Goal: Task Accomplishment & Management: Complete application form

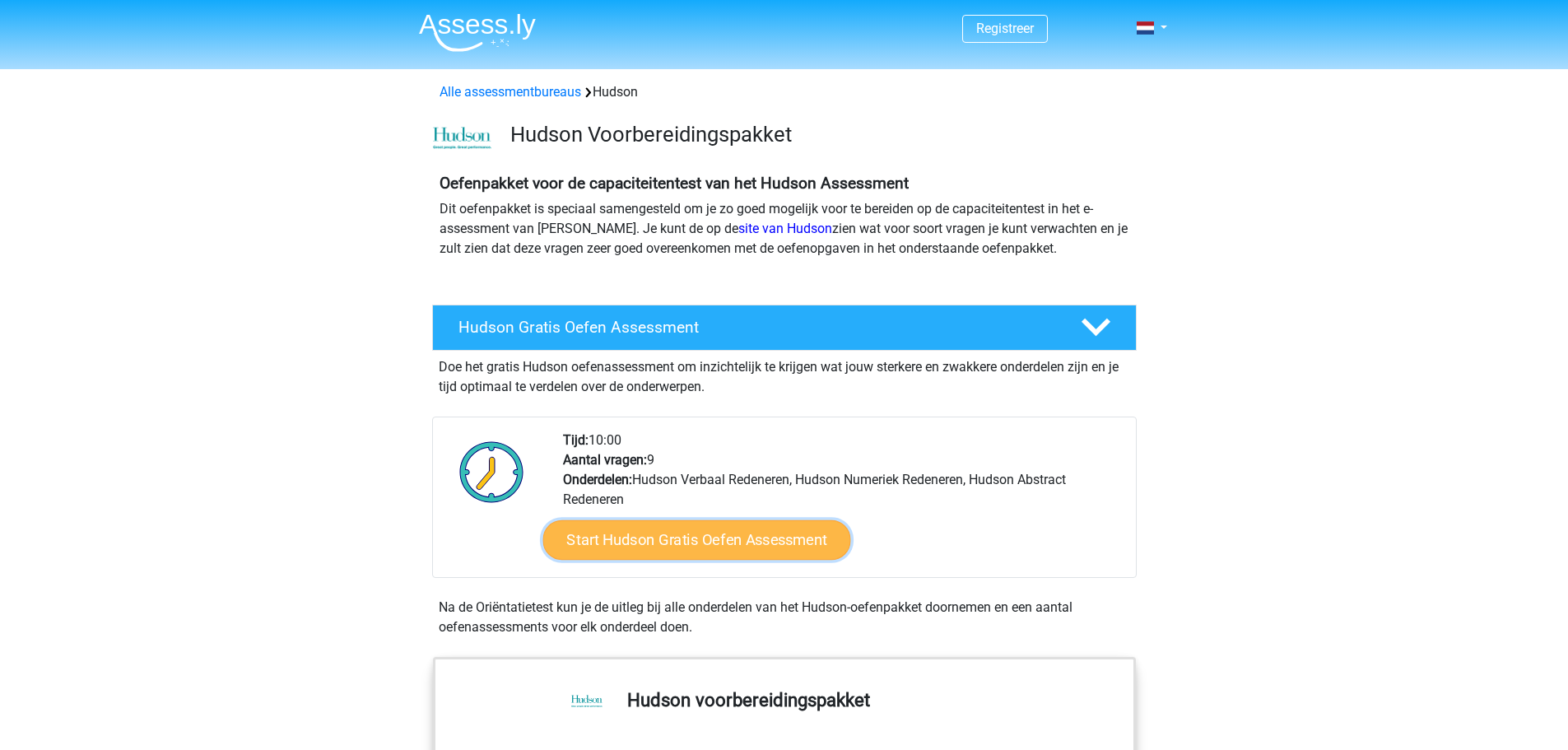
click at [691, 535] on link "Start Hudson Gratis Oefen Assessment" at bounding box center [697, 540] width 308 height 40
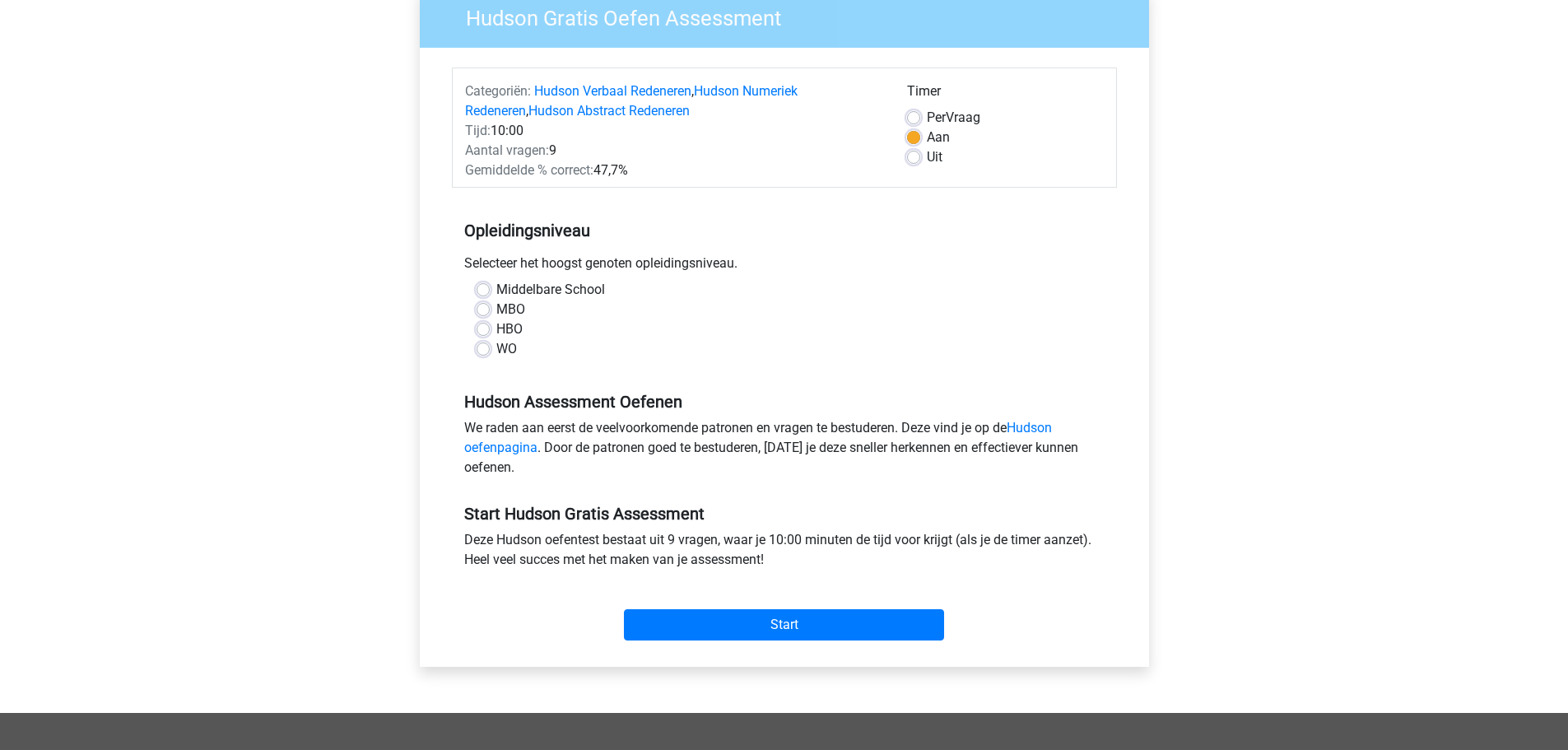
scroll to position [156, 0]
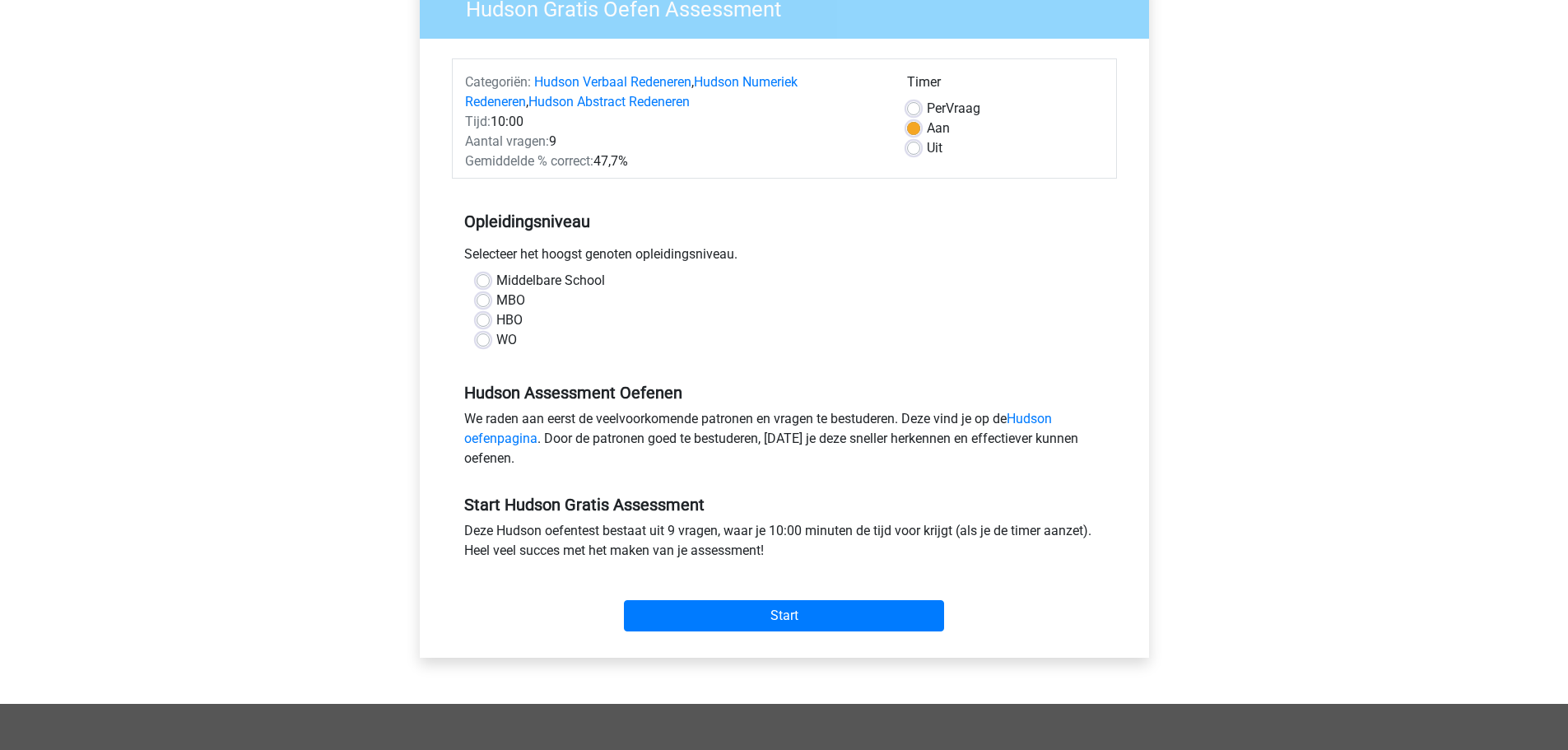
click at [927, 107] on label "Per Vraag" at bounding box center [954, 108] width 54 height 19
click at [915, 107] on input "Per Vraag" at bounding box center [914, 107] width 13 height 17
radio input "true"
click at [496, 282] on label "Middelbare School" at bounding box center [550, 280] width 109 height 19
click at [481, 282] on input "Middelbare School" at bounding box center [483, 279] width 13 height 17
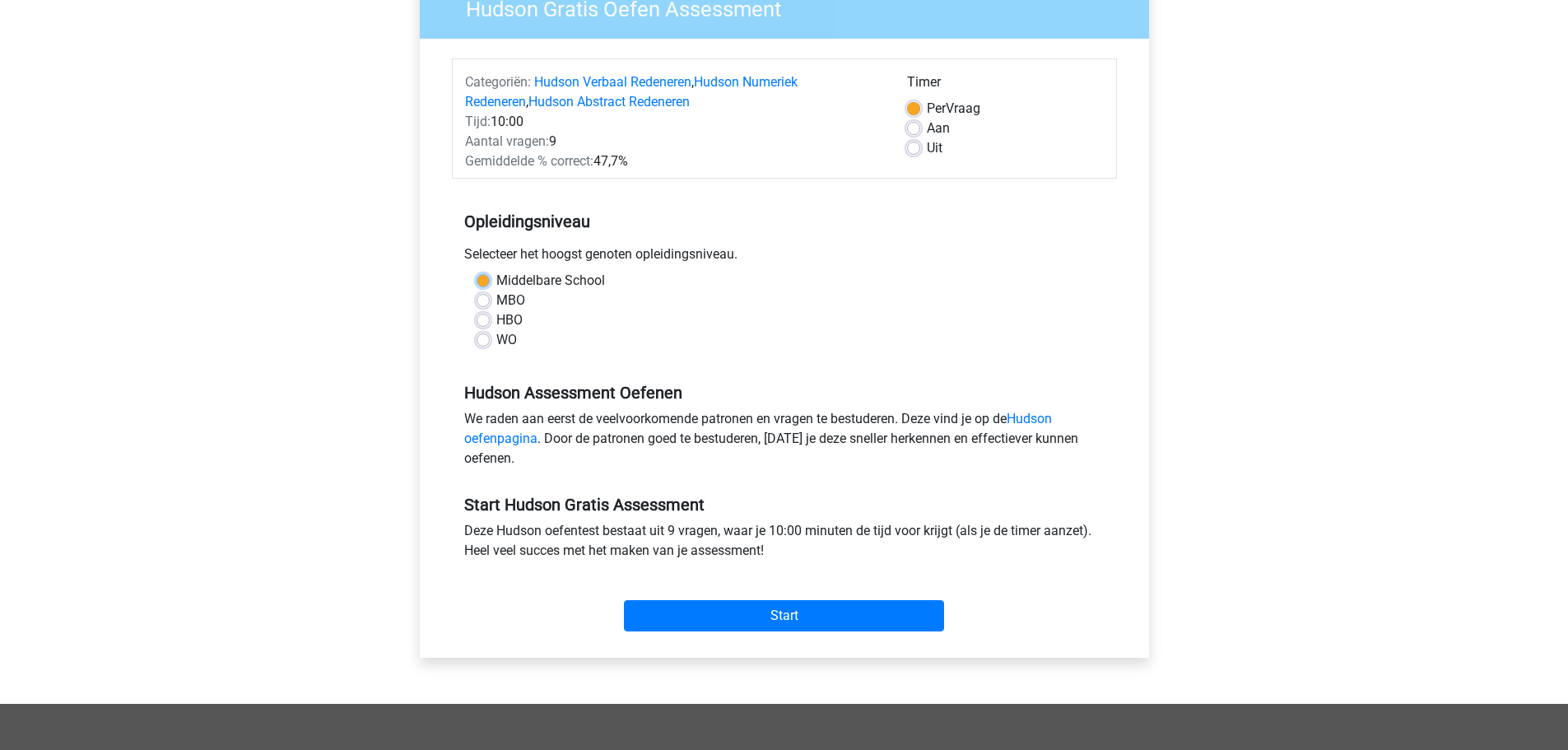
radio input "true"
click at [798, 612] on input "Start" at bounding box center [784, 616] width 320 height 32
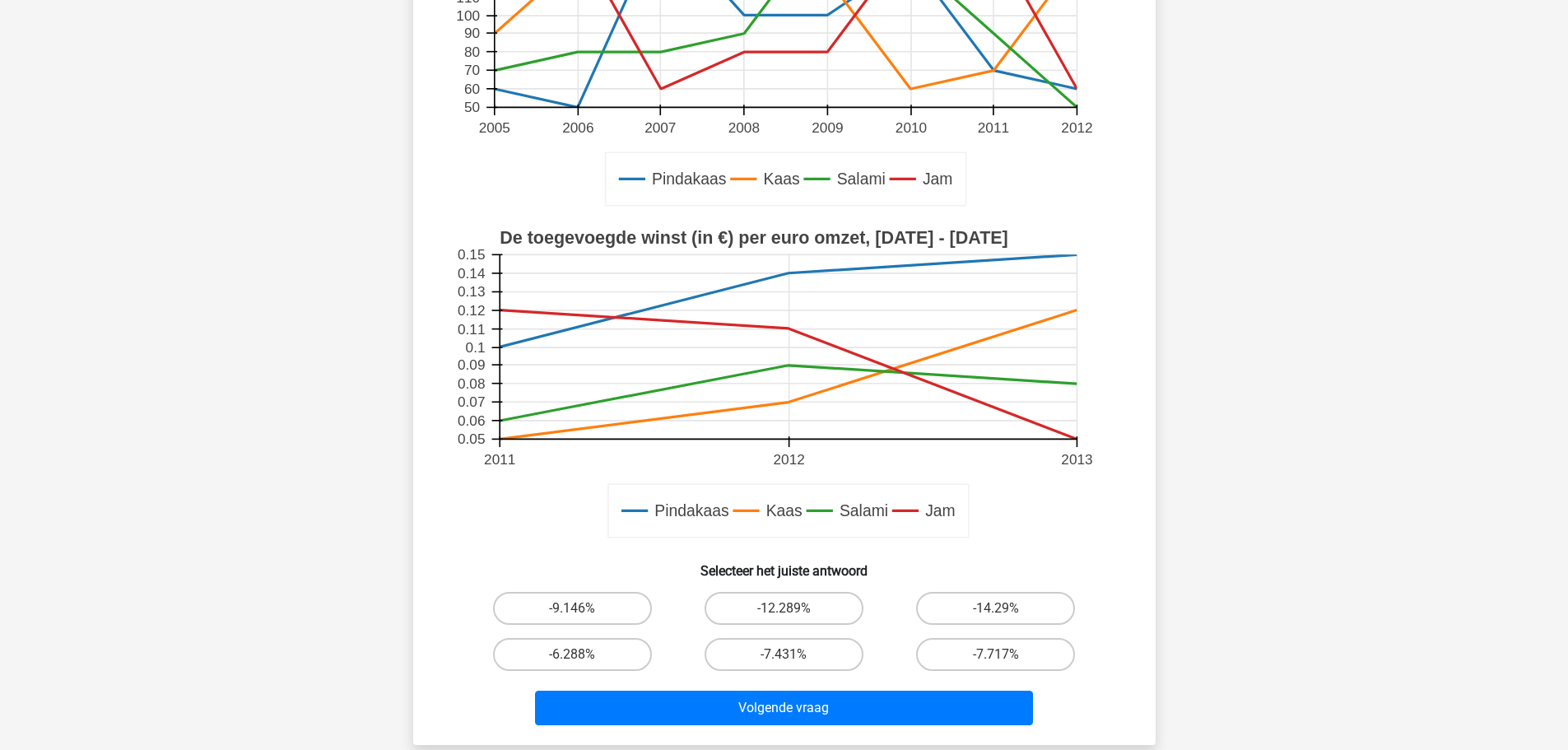
scroll to position [304, 0]
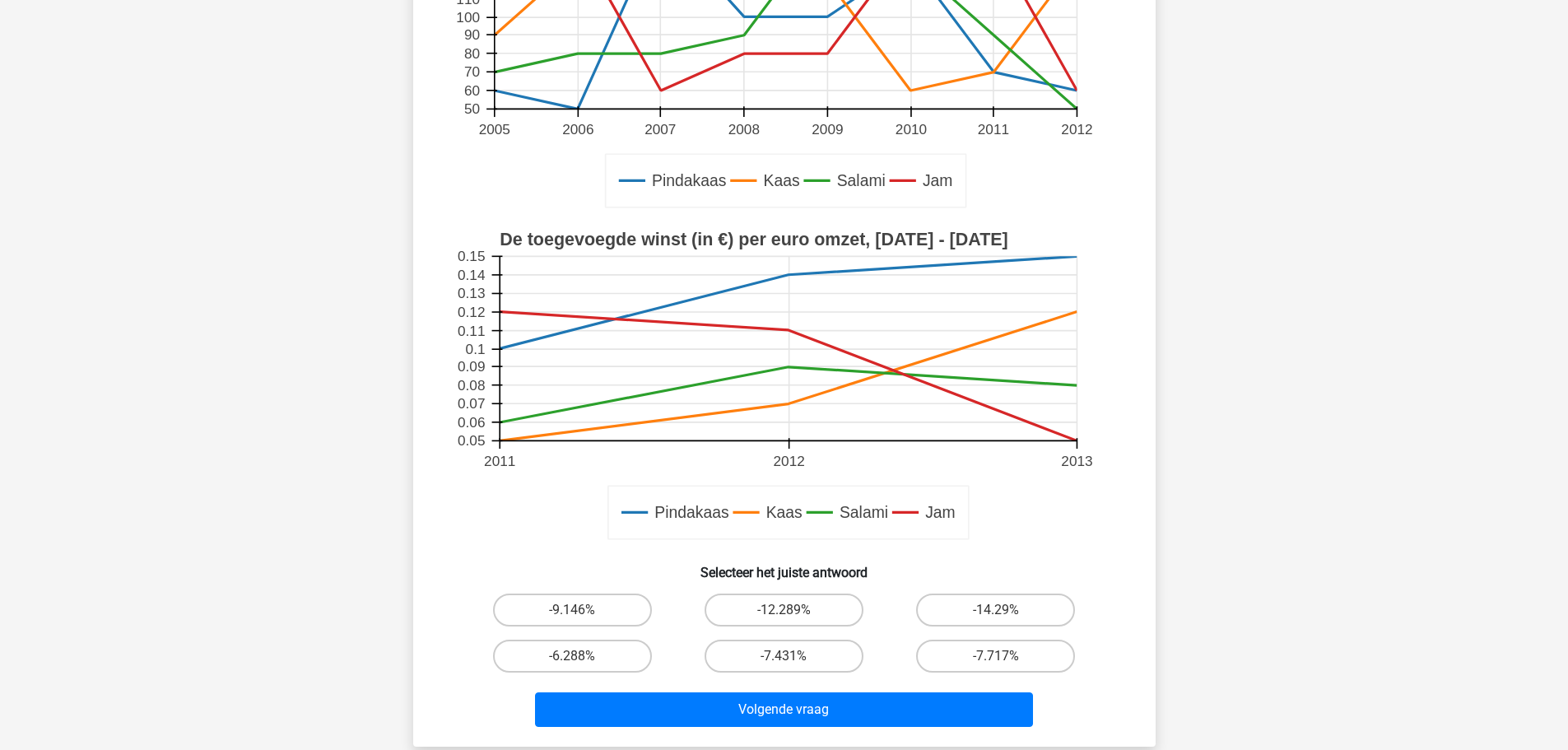
click at [1030, 80] on icon at bounding box center [785, 17] width 583 height 185
click at [765, 611] on label "-12.289%" at bounding box center [784, 610] width 159 height 32
click at [784, 611] on input "-12.289%" at bounding box center [790, 616] width 11 height 11
radio input "true"
click at [602, 623] on label "-9.146%" at bounding box center [572, 610] width 159 height 32
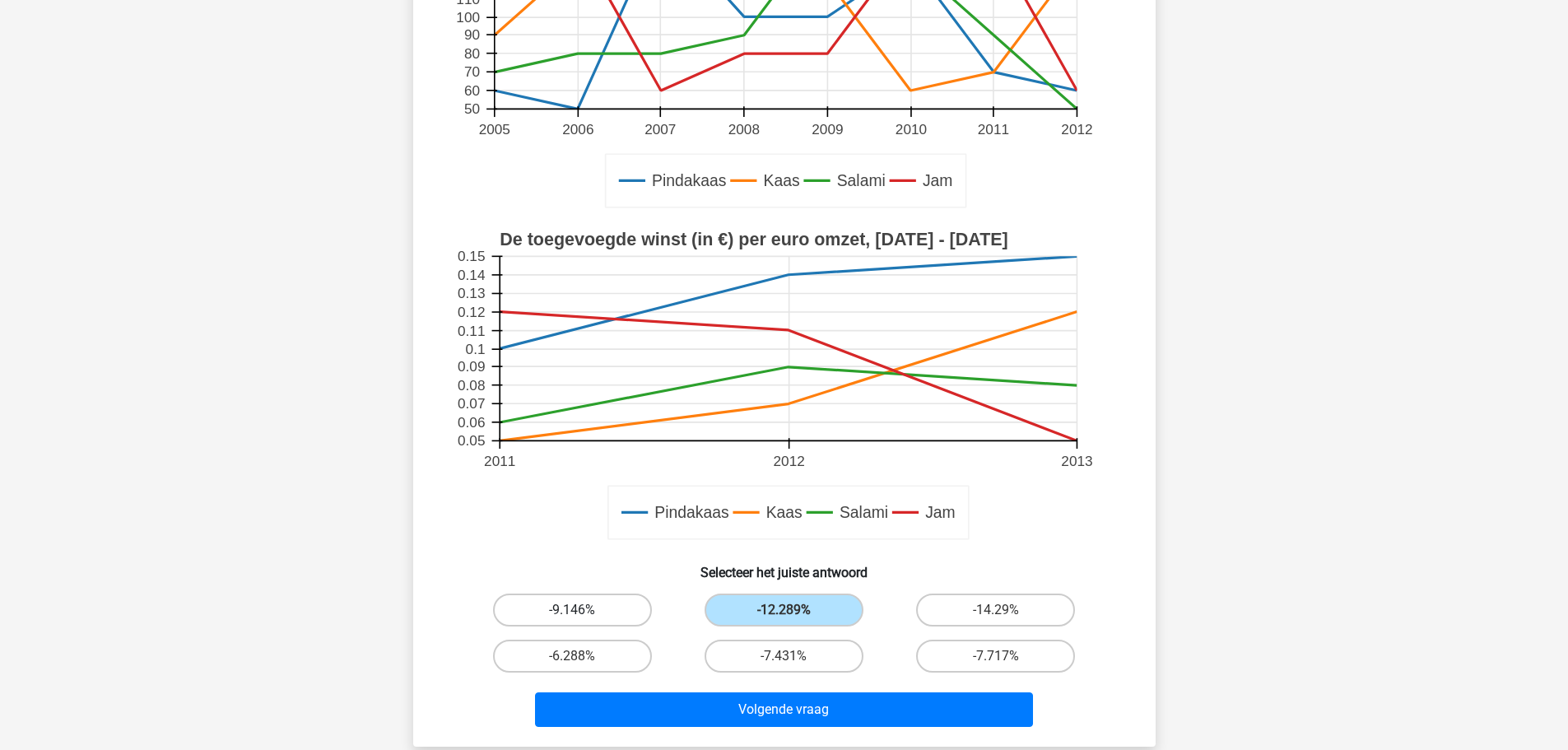
click at [583, 621] on input "-9.146%" at bounding box center [578, 616] width 11 height 11
radio input "true"
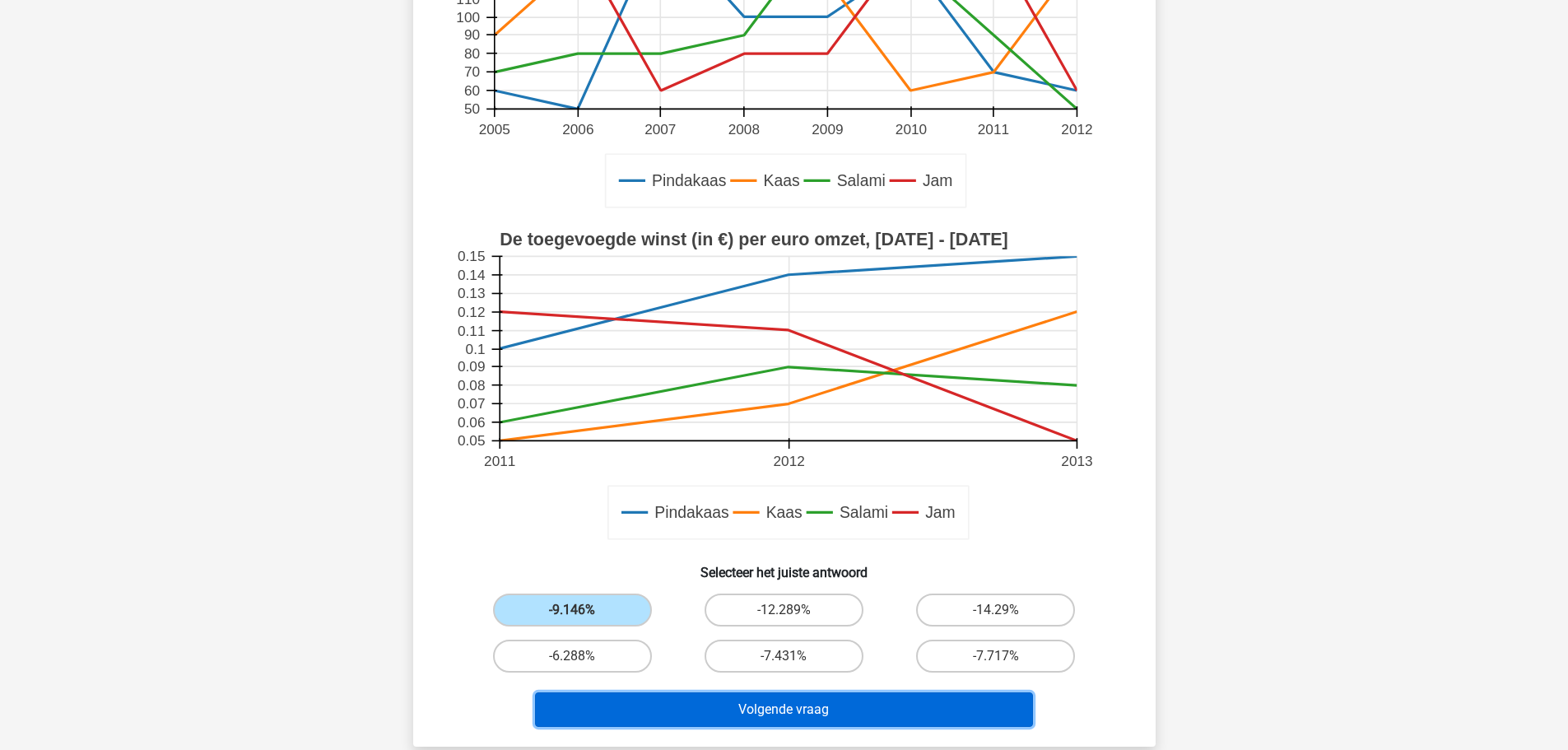
click at [760, 699] on button "Volgende vraag" at bounding box center [784, 709] width 498 height 34
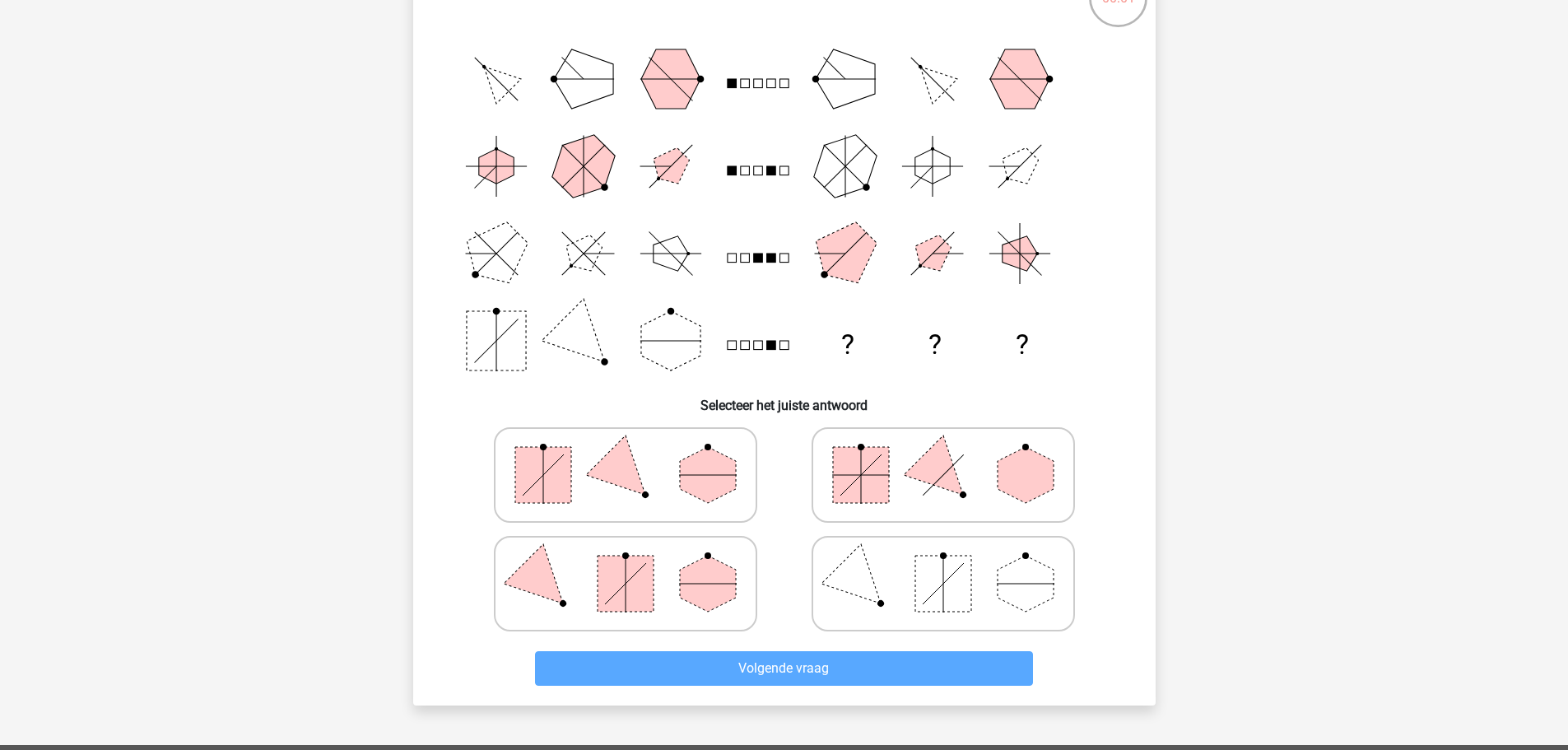
scroll to position [220, 0]
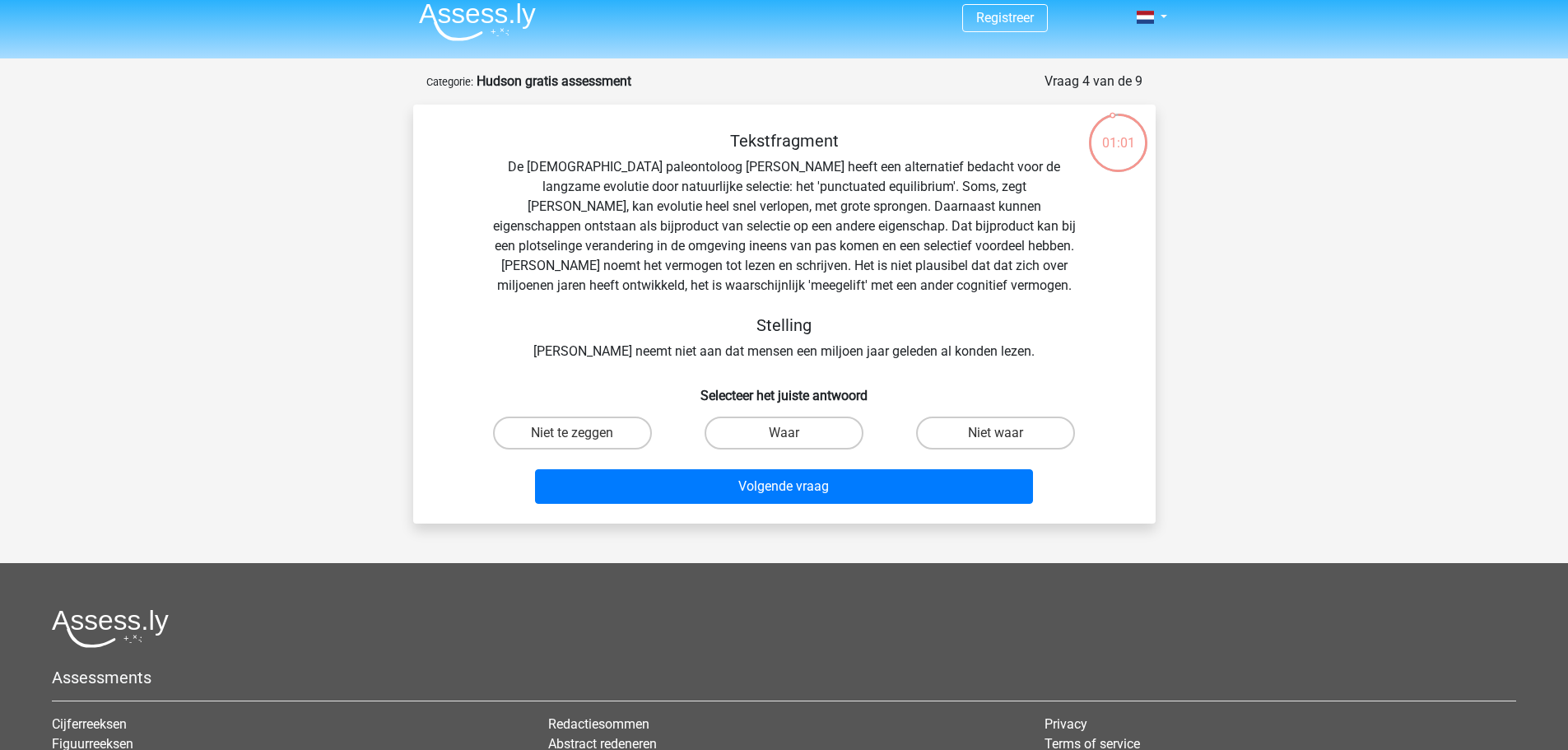
scroll to position [10, 0]
click at [603, 438] on label "Niet te zeggen" at bounding box center [572, 433] width 159 height 32
click at [583, 438] on input "Niet te zeggen" at bounding box center [578, 440] width 11 height 11
radio input "true"
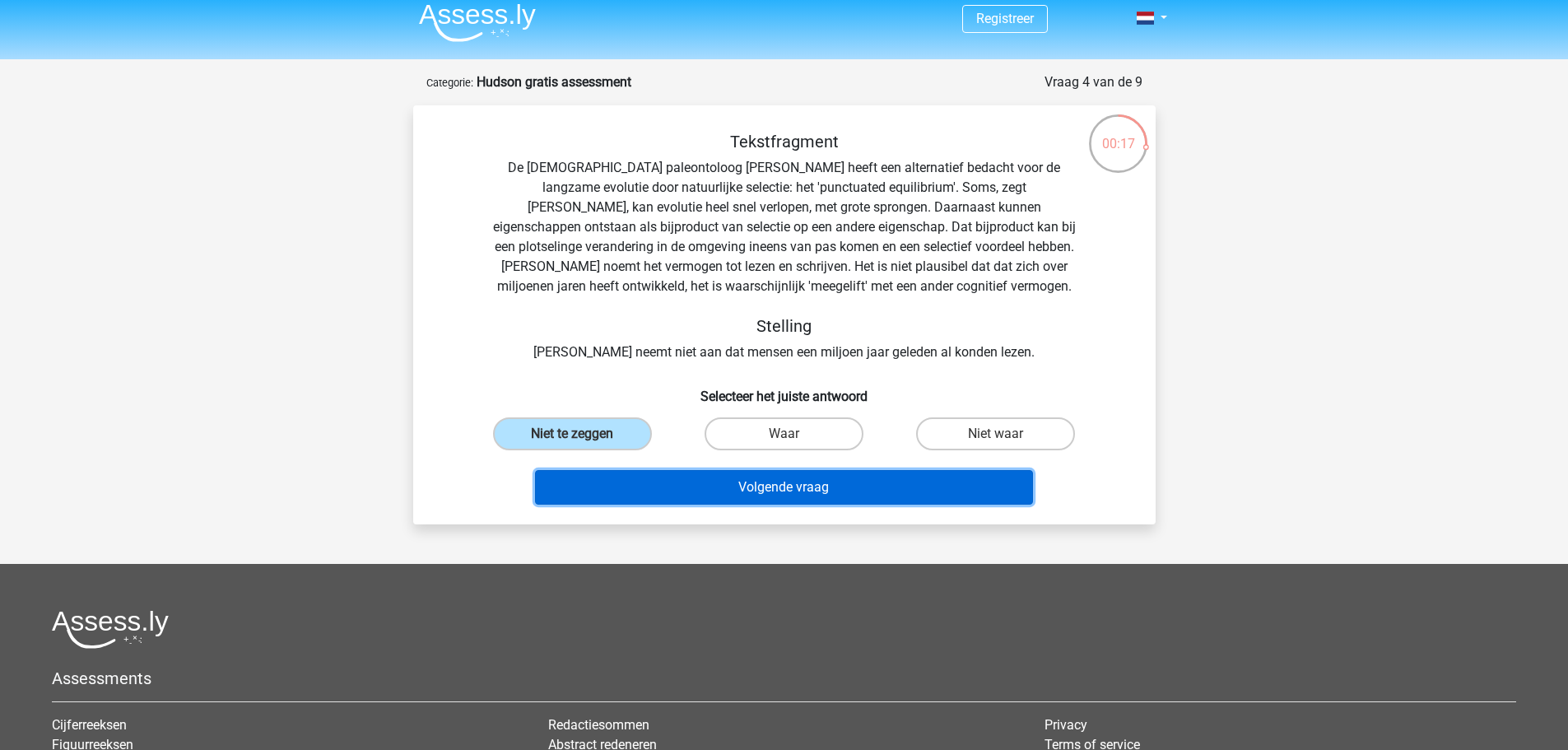
click at [778, 488] on button "Volgende vraag" at bounding box center [784, 487] width 498 height 34
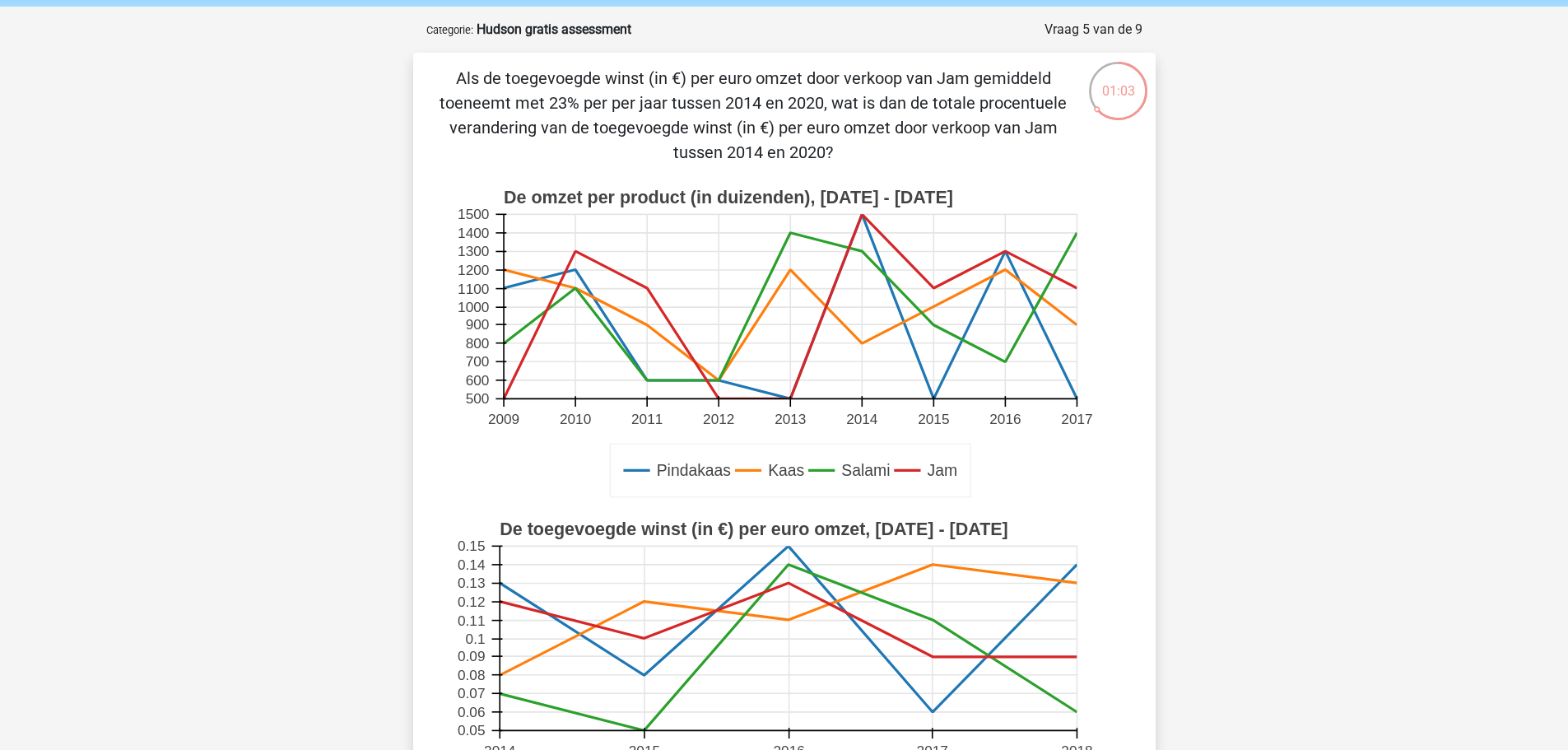
scroll to position [98, 0]
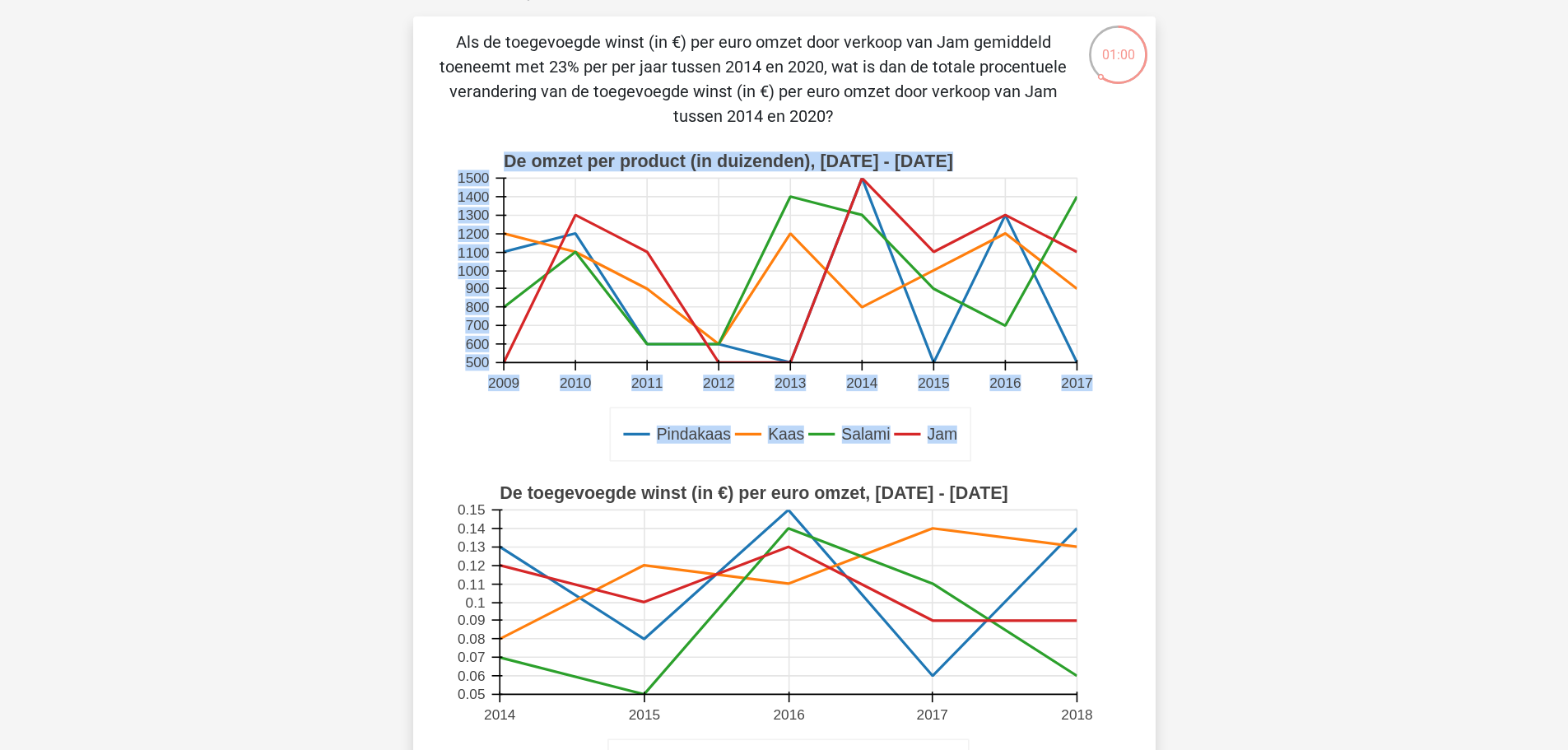
drag, startPoint x: 461, startPoint y: 494, endPoint x: 516, endPoint y: 358, distance: 146.7
click at [516, 358] on div "Pindakaas Kaas Salami Jam De omzet per product (in duizenden), 2009 - 2017 2009…" at bounding box center [785, 473] width 690 height 664
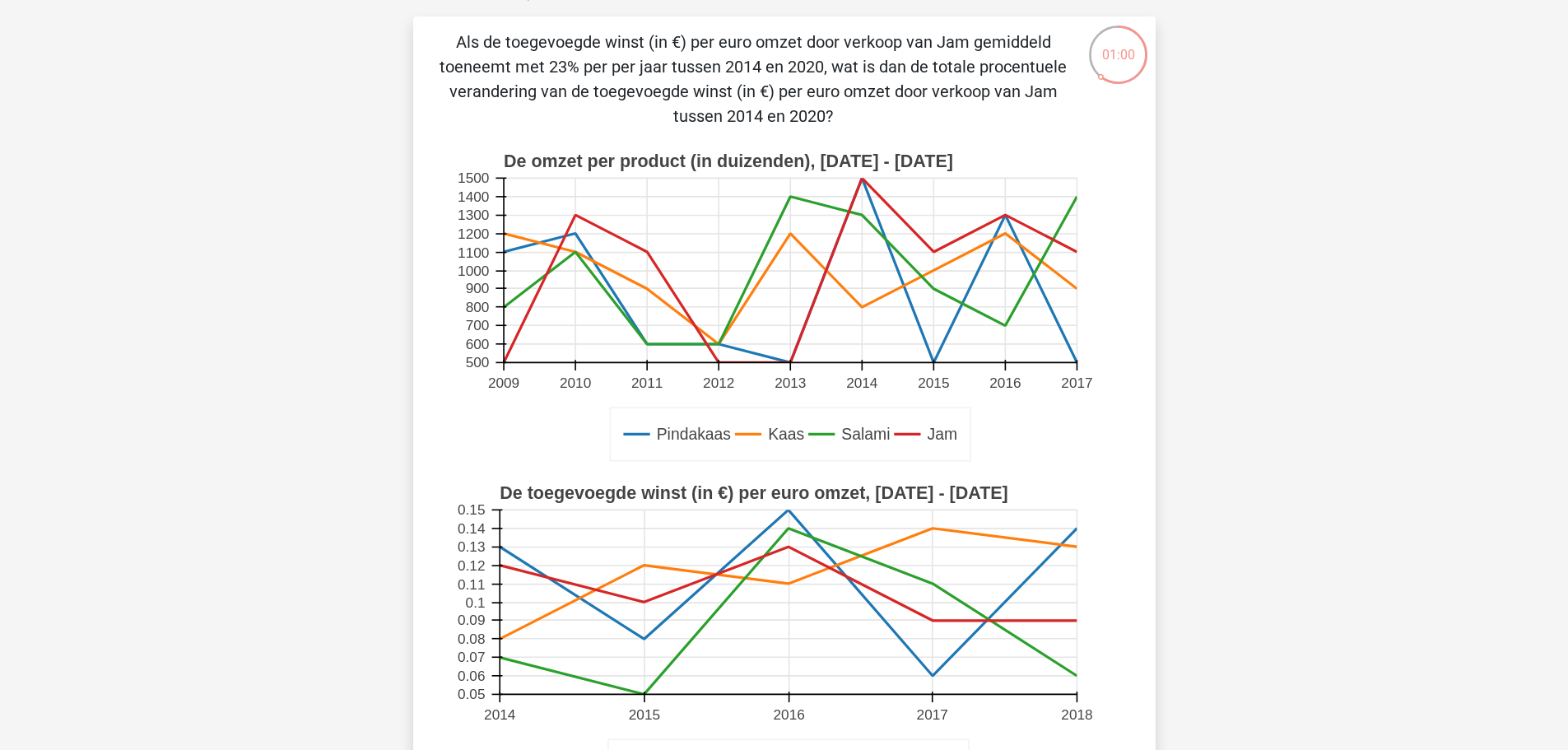
click at [546, 318] on rect at bounding box center [790, 271] width 573 height 185
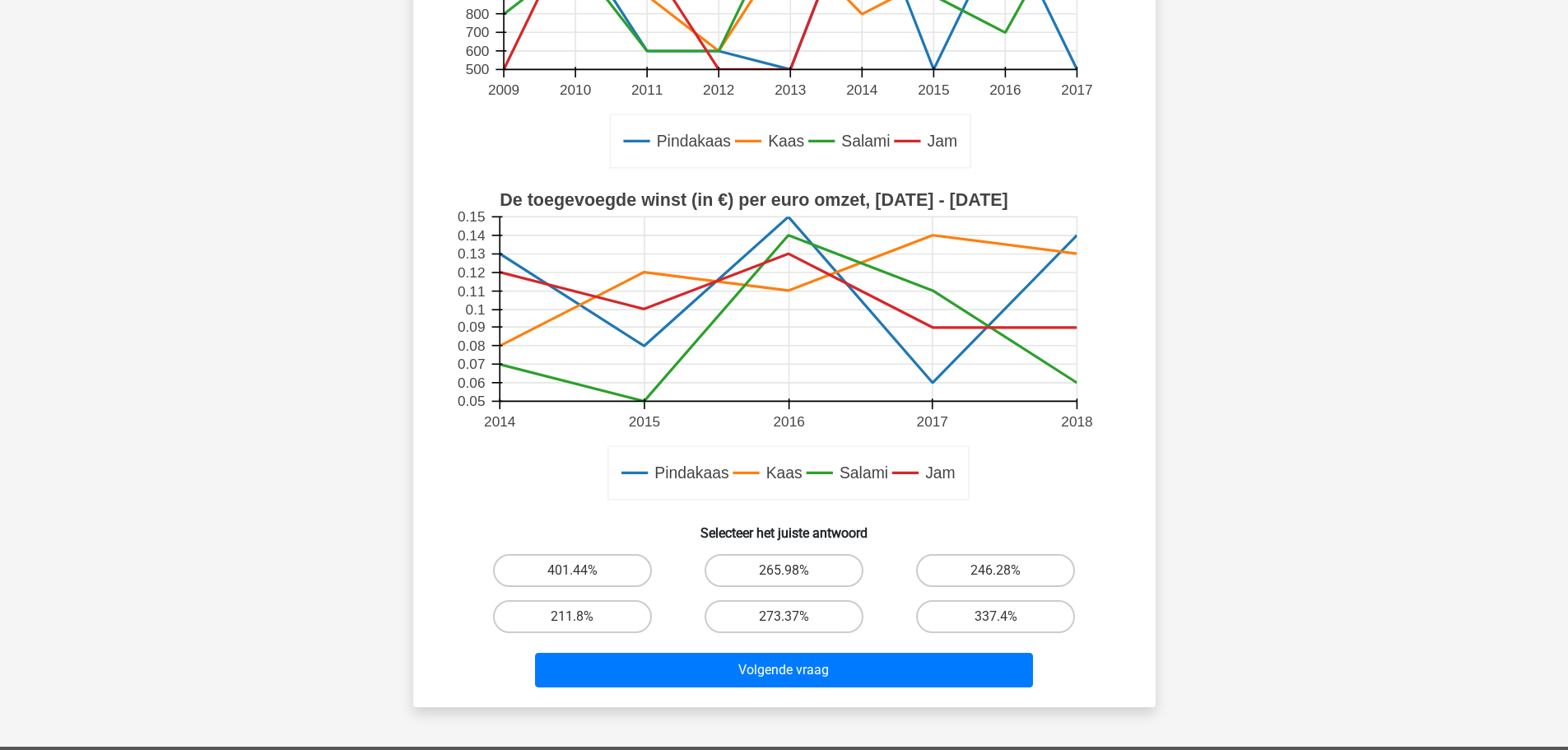
scroll to position [388, 0]
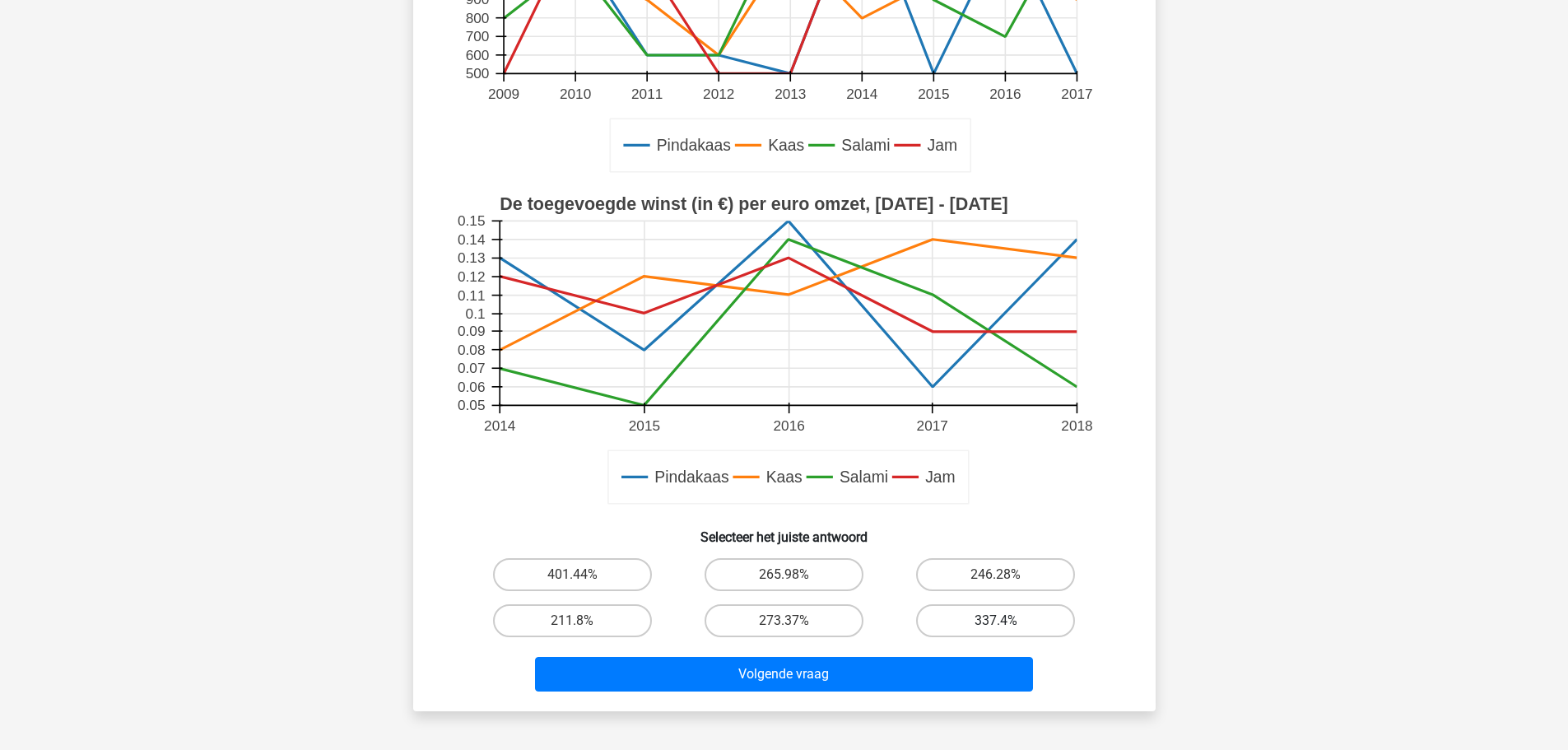
click at [961, 621] on label "337.4%" at bounding box center [996, 620] width 159 height 32
click at [996, 621] on input "337.4%" at bounding box center [1002, 627] width 11 height 11
radio input "true"
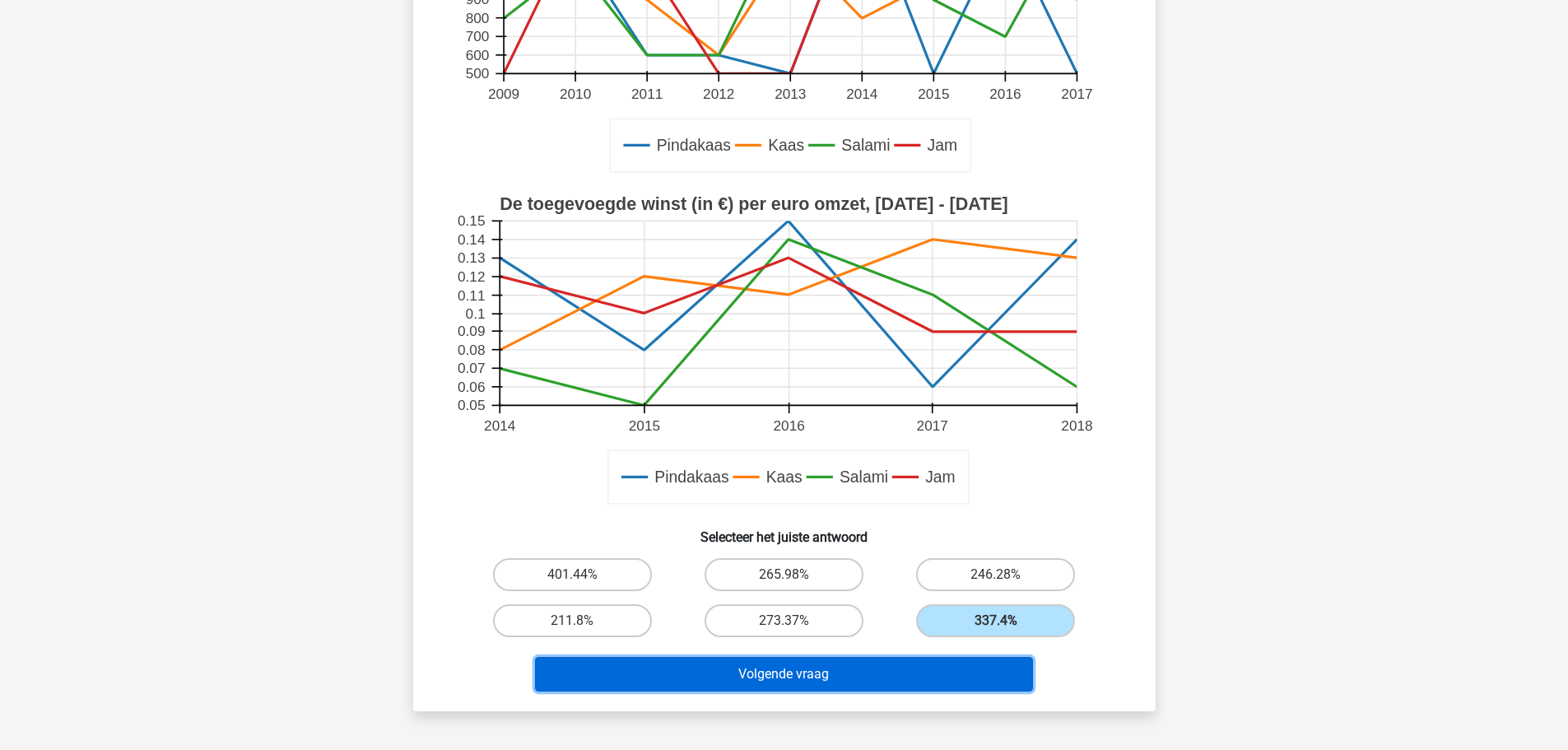
click at [893, 680] on button "Volgende vraag" at bounding box center [784, 674] width 498 height 34
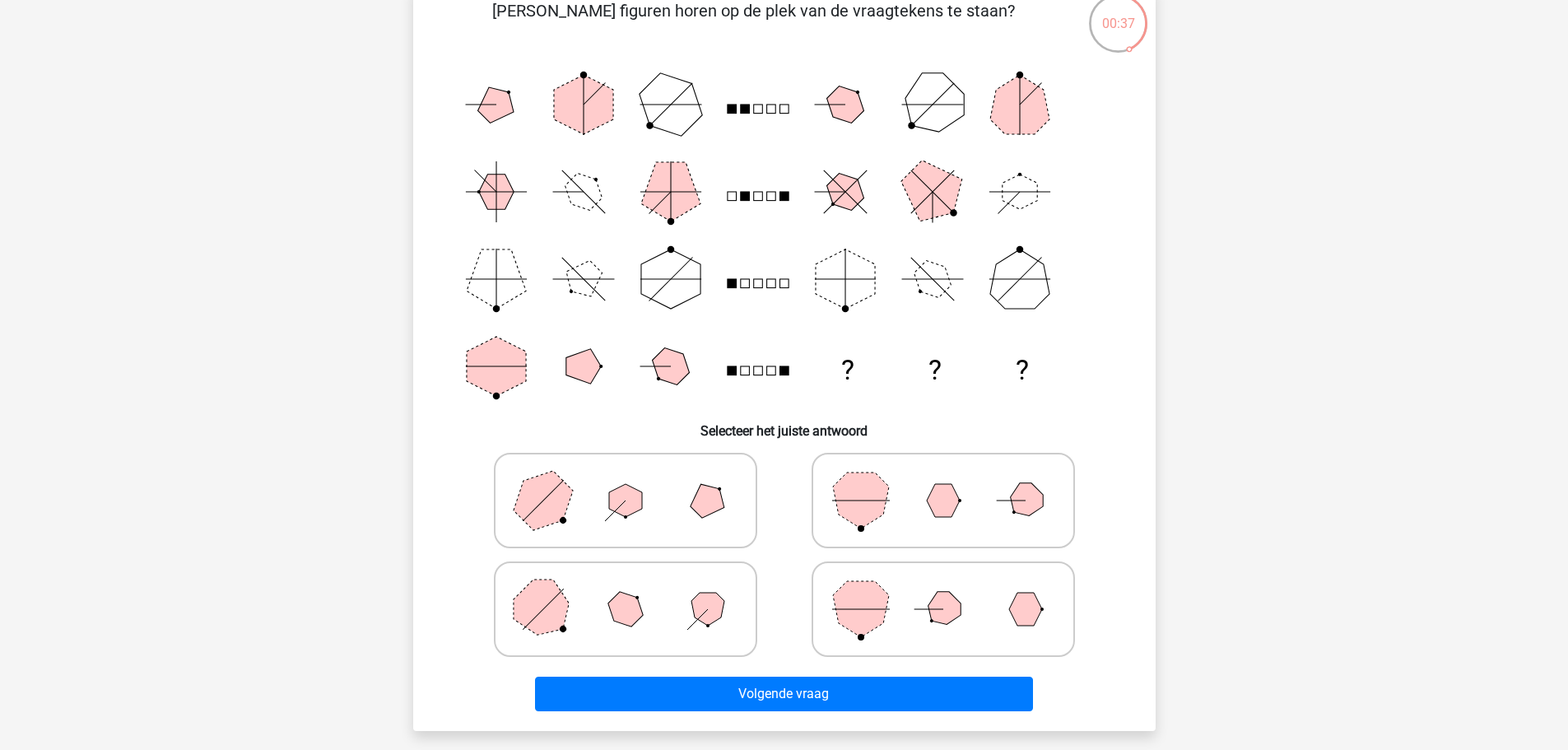
scroll to position [133, 0]
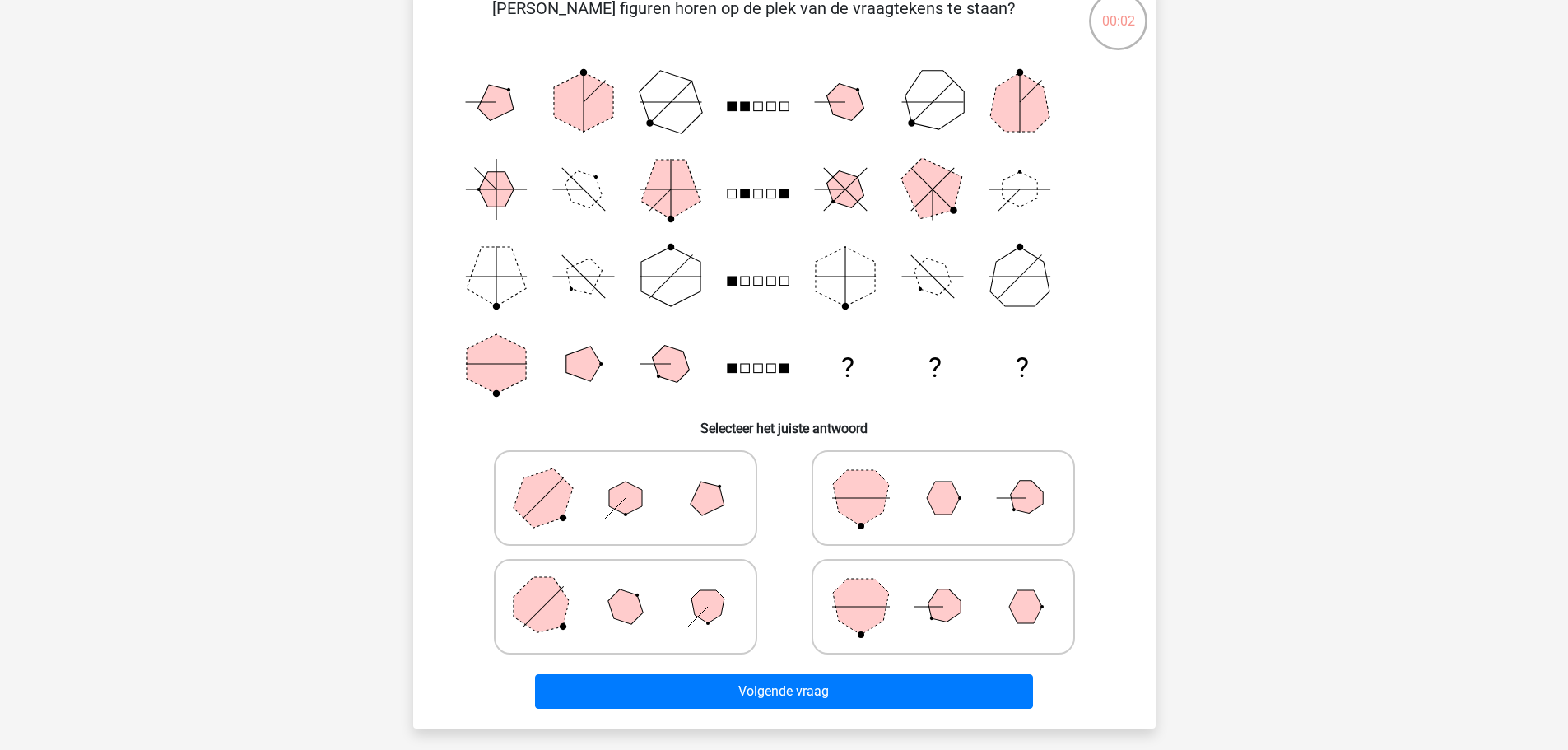
click at [875, 590] on polygon at bounding box center [861, 607] width 56 height 56
click at [944, 587] on input "radio" at bounding box center [949, 581] width 11 height 11
radio input "true"
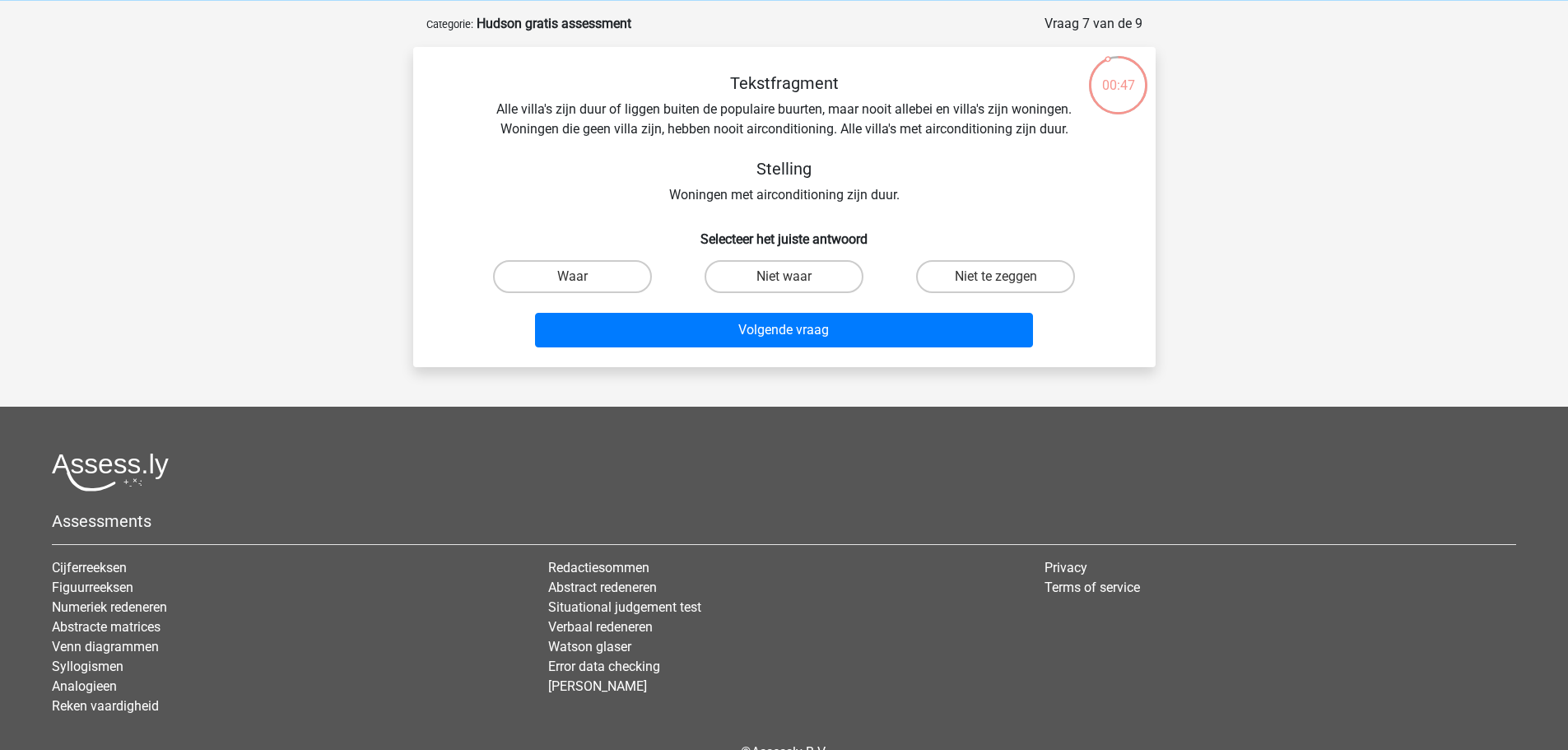
scroll to position [64, 0]
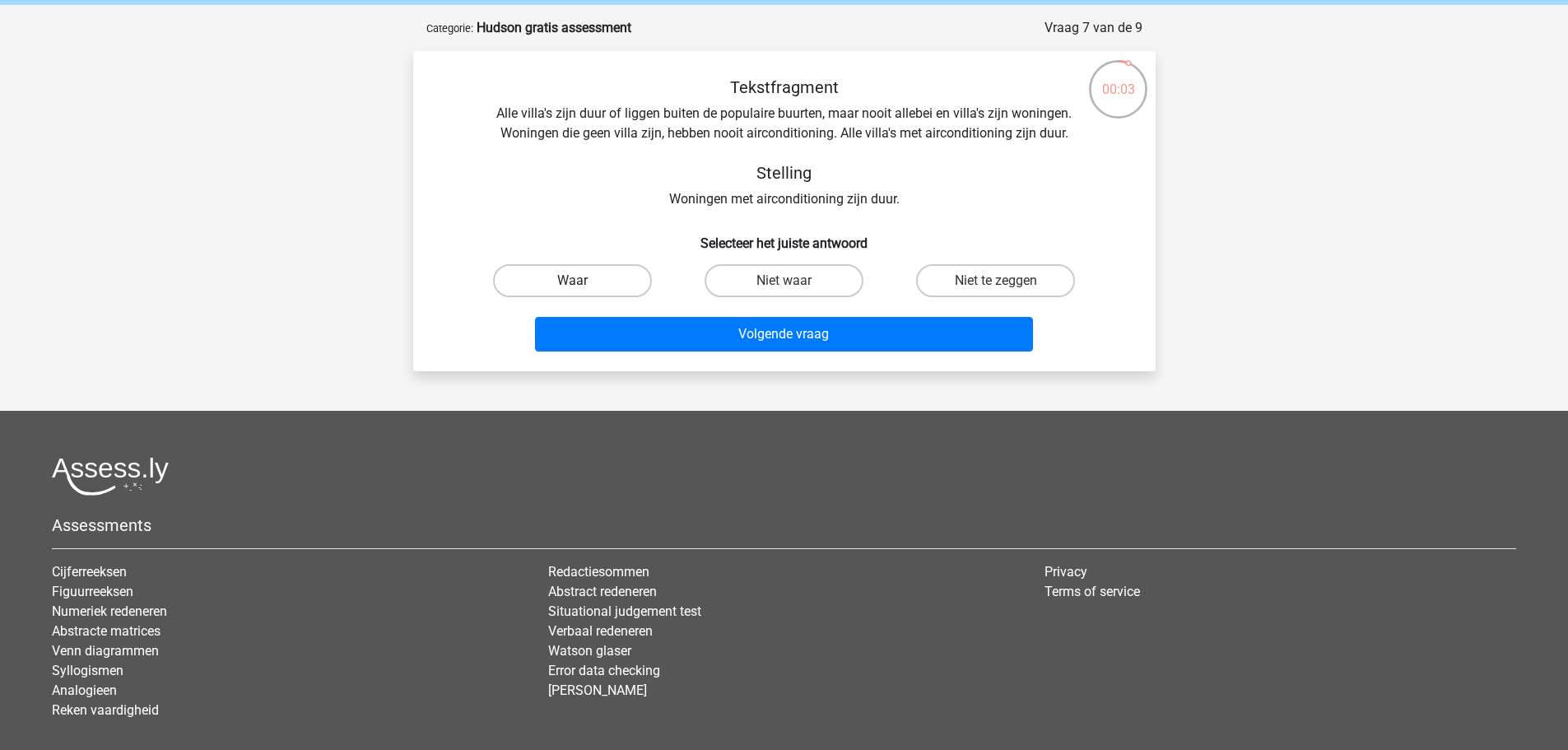
click at [590, 282] on label "Waar" at bounding box center [572, 280] width 159 height 32
click at [583, 282] on input "Waar" at bounding box center [578, 287] width 11 height 11
radio input "true"
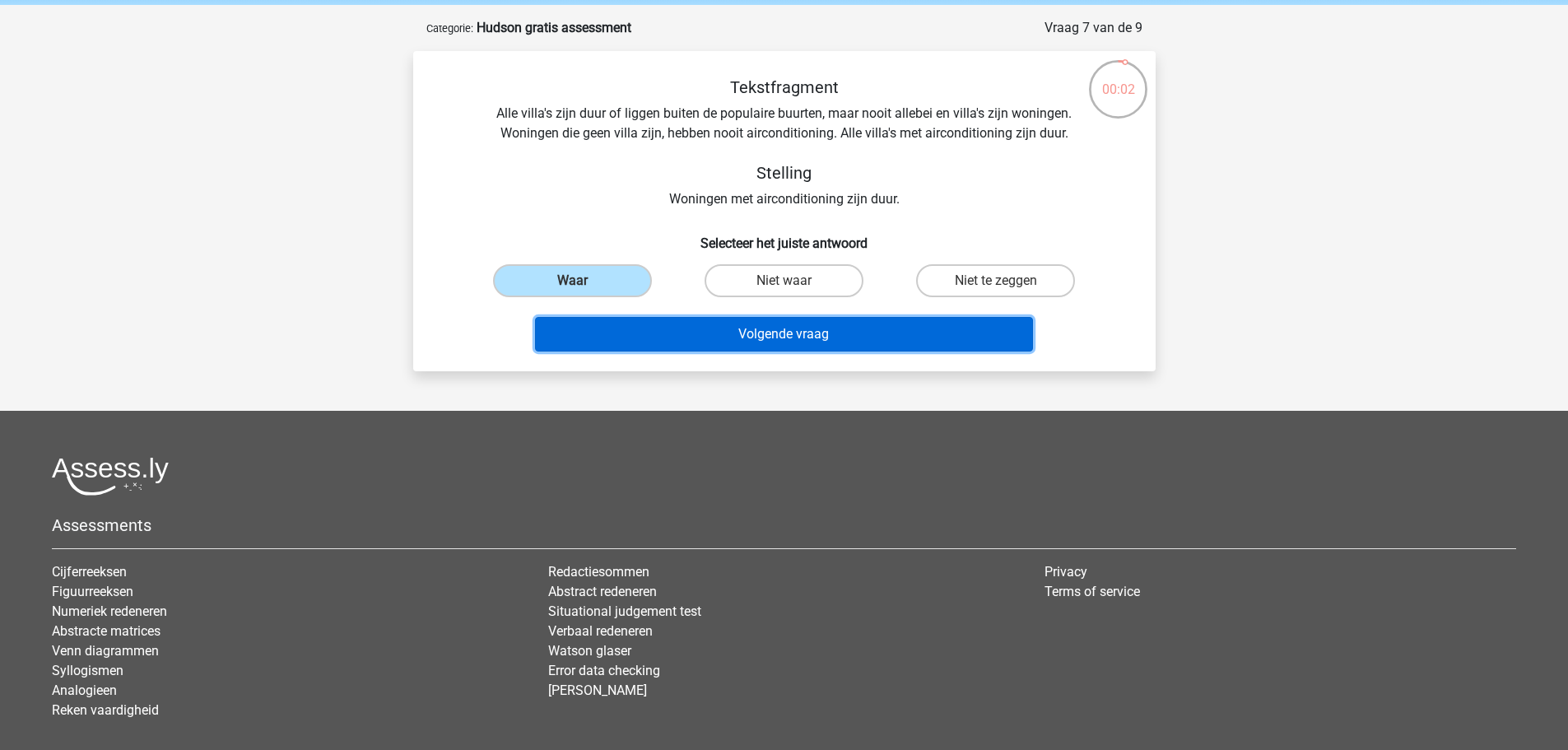
click at [755, 330] on button "Volgende vraag" at bounding box center [784, 334] width 498 height 34
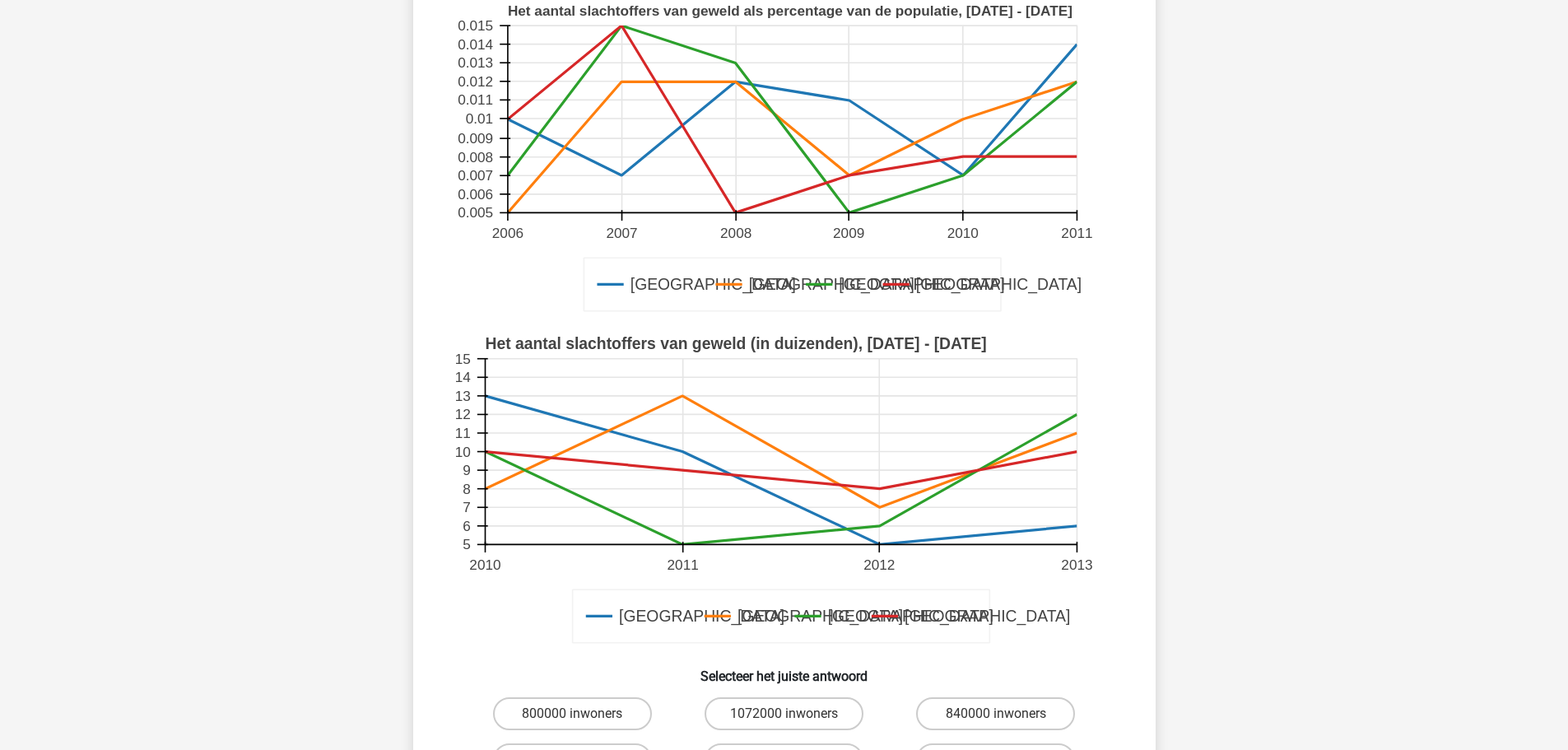
scroll to position [201, 0]
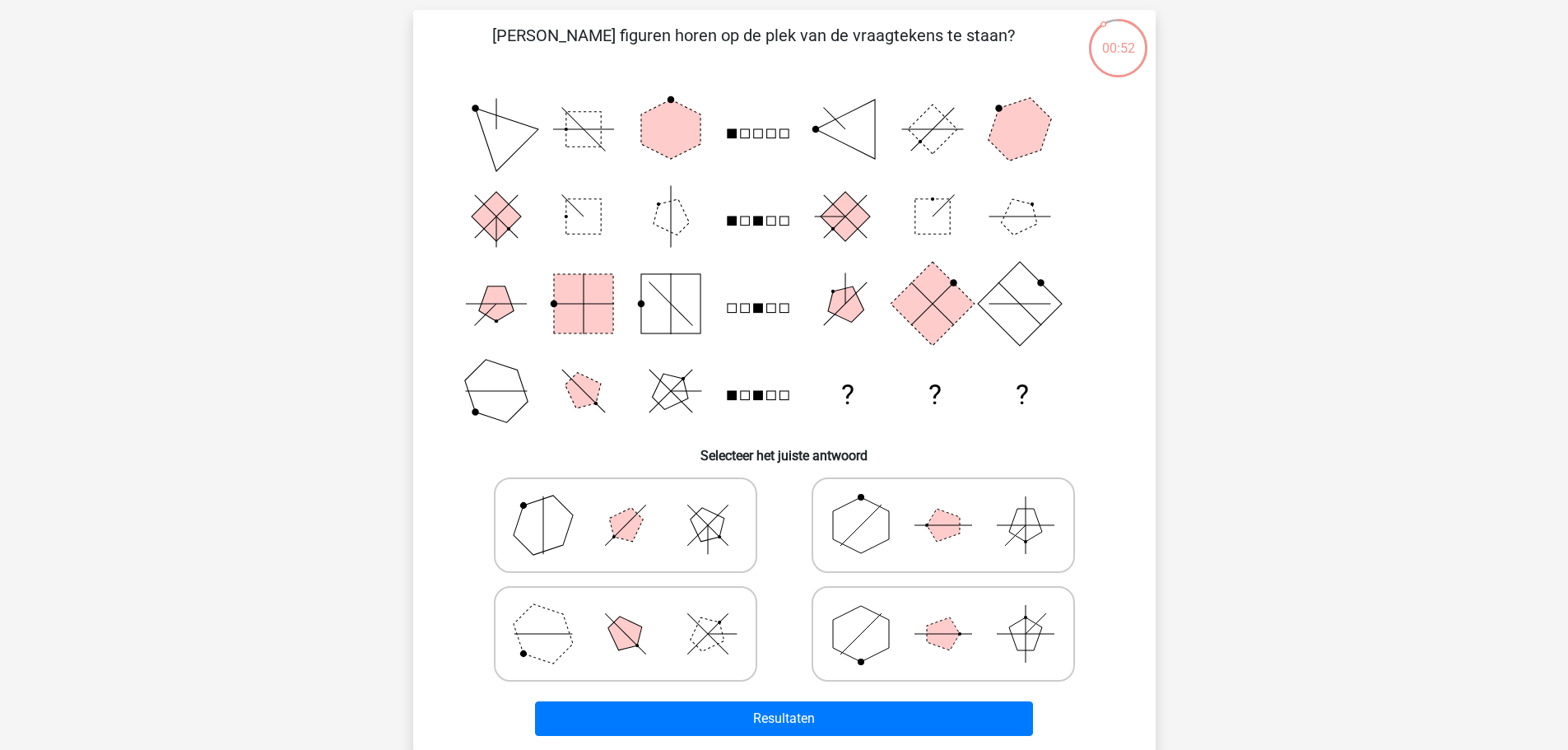
scroll to position [108, 0]
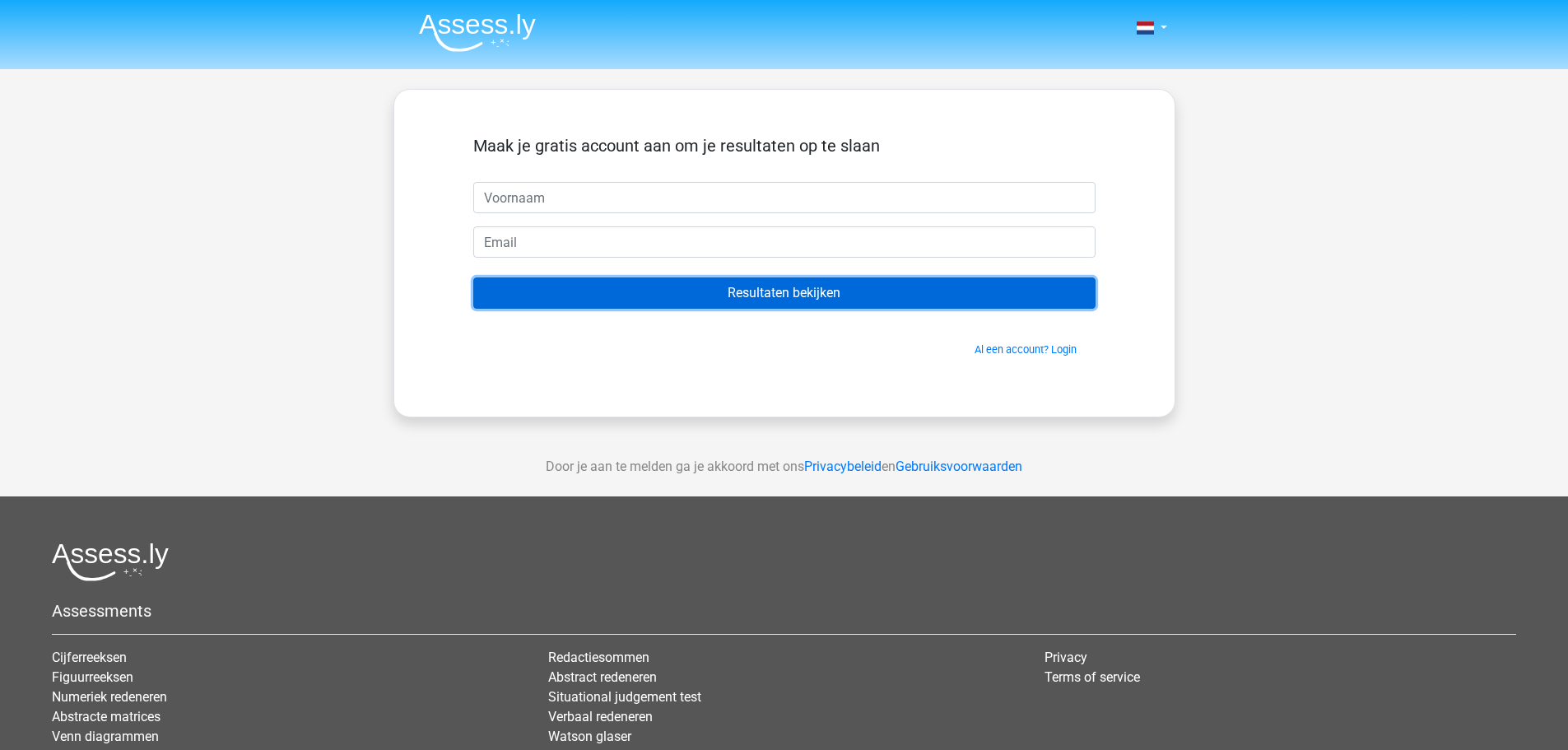
click at [830, 287] on input "Resultaten bekijken" at bounding box center [784, 293] width 623 height 32
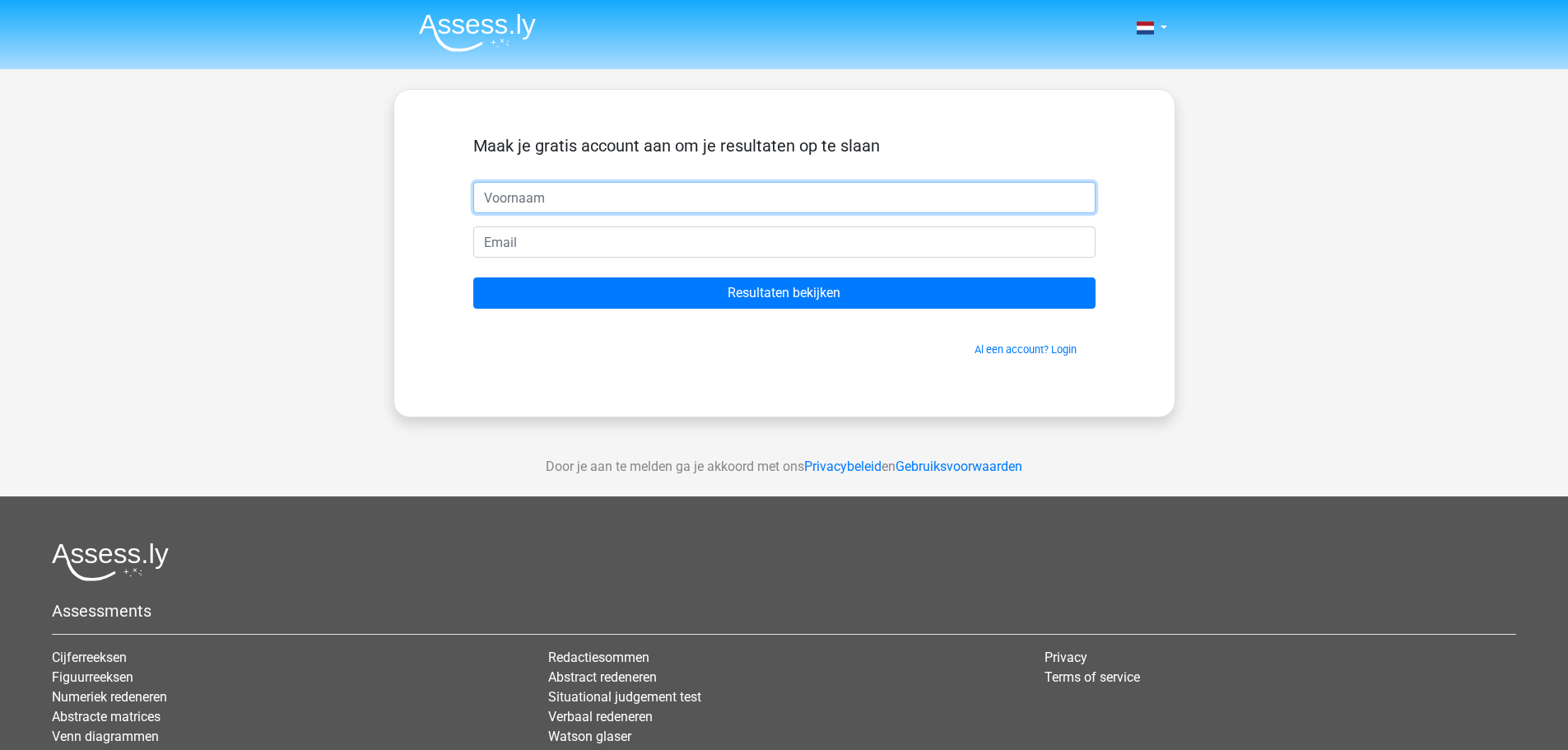
click at [777, 200] on input "text" at bounding box center [784, 198] width 623 height 32
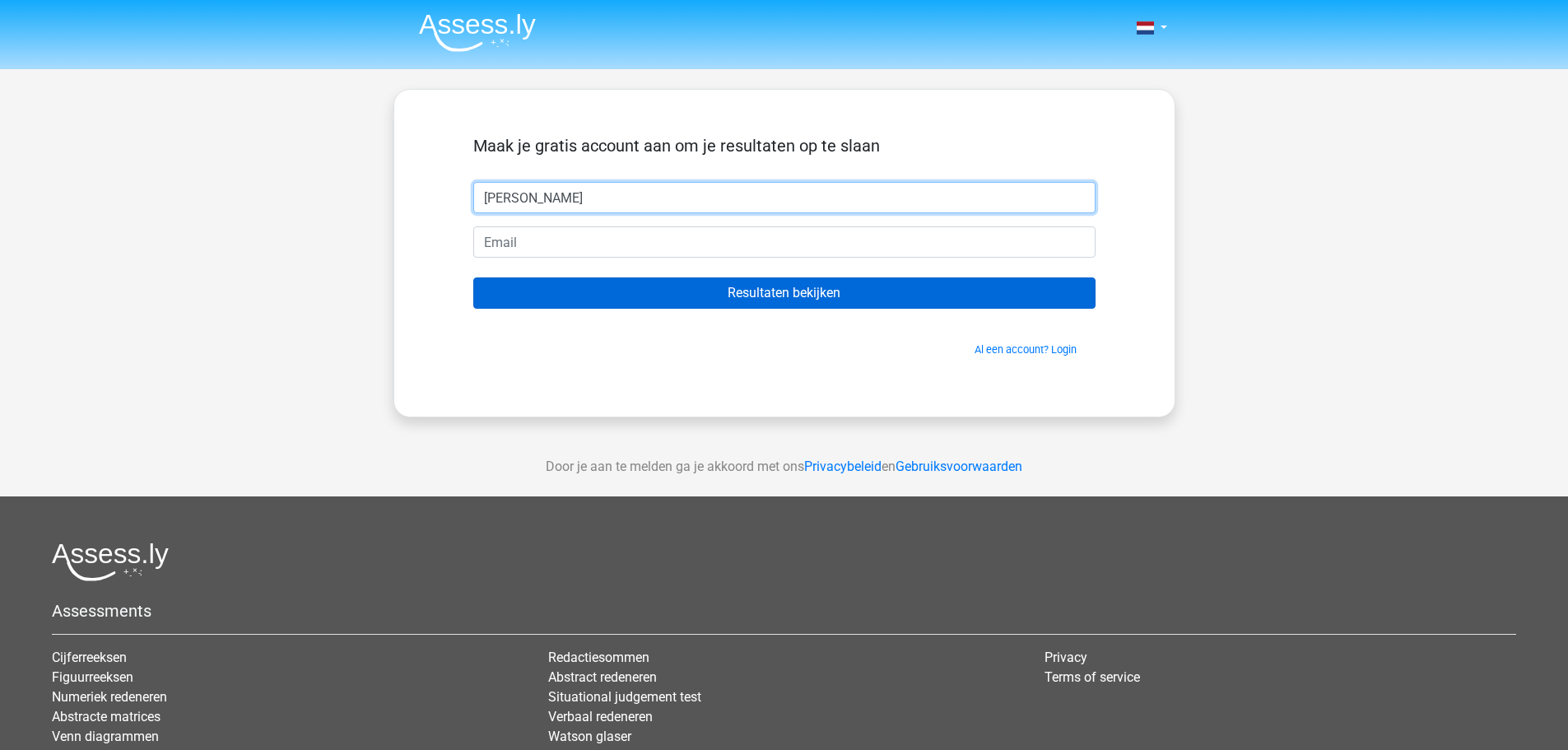
type input "[PERSON_NAME]"
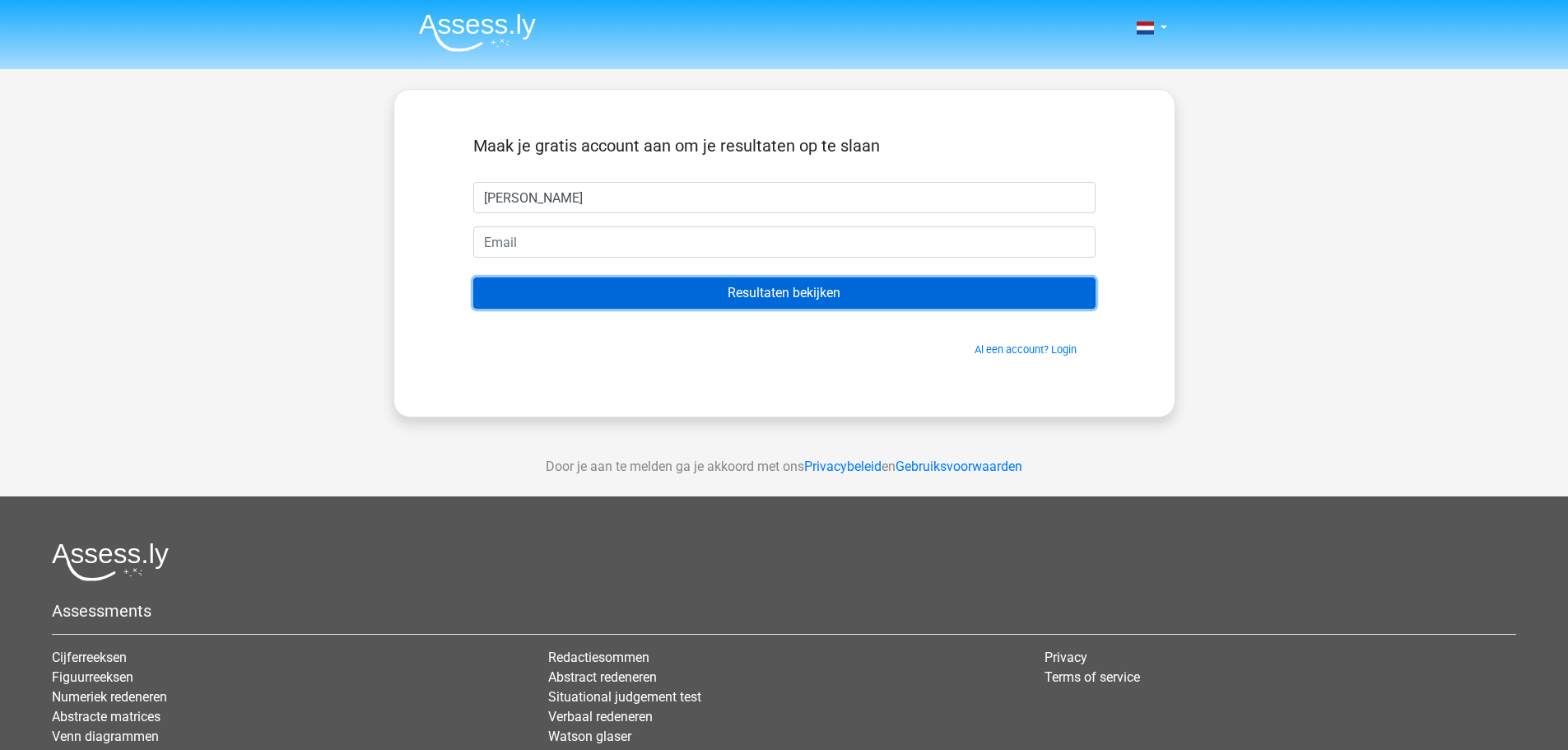
click at [772, 294] on input "Resultaten bekijken" at bounding box center [784, 293] width 623 height 32
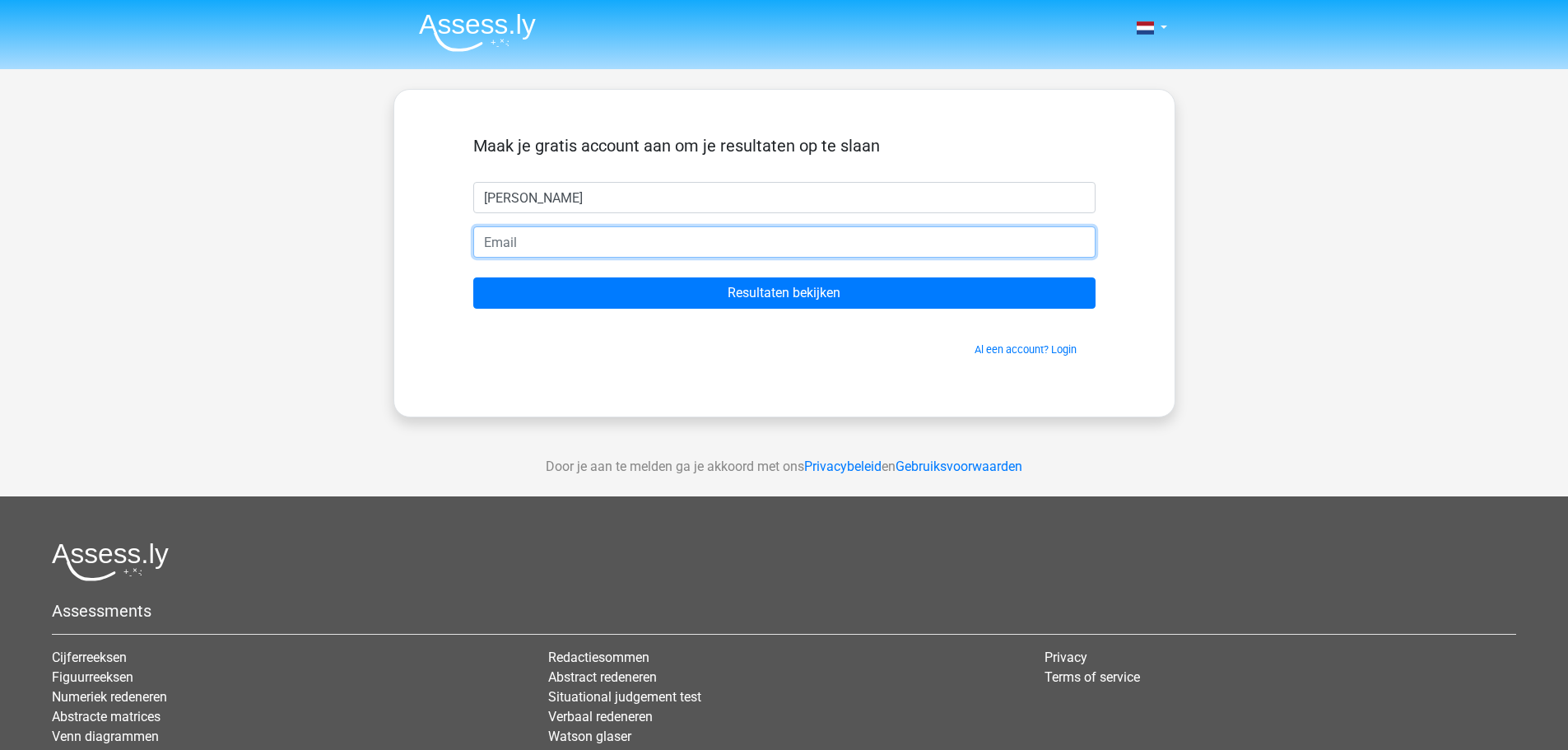
click at [667, 242] on input "email" at bounding box center [784, 242] width 623 height 32
type input "[EMAIL_ADDRESS][DOMAIN_NAME]"
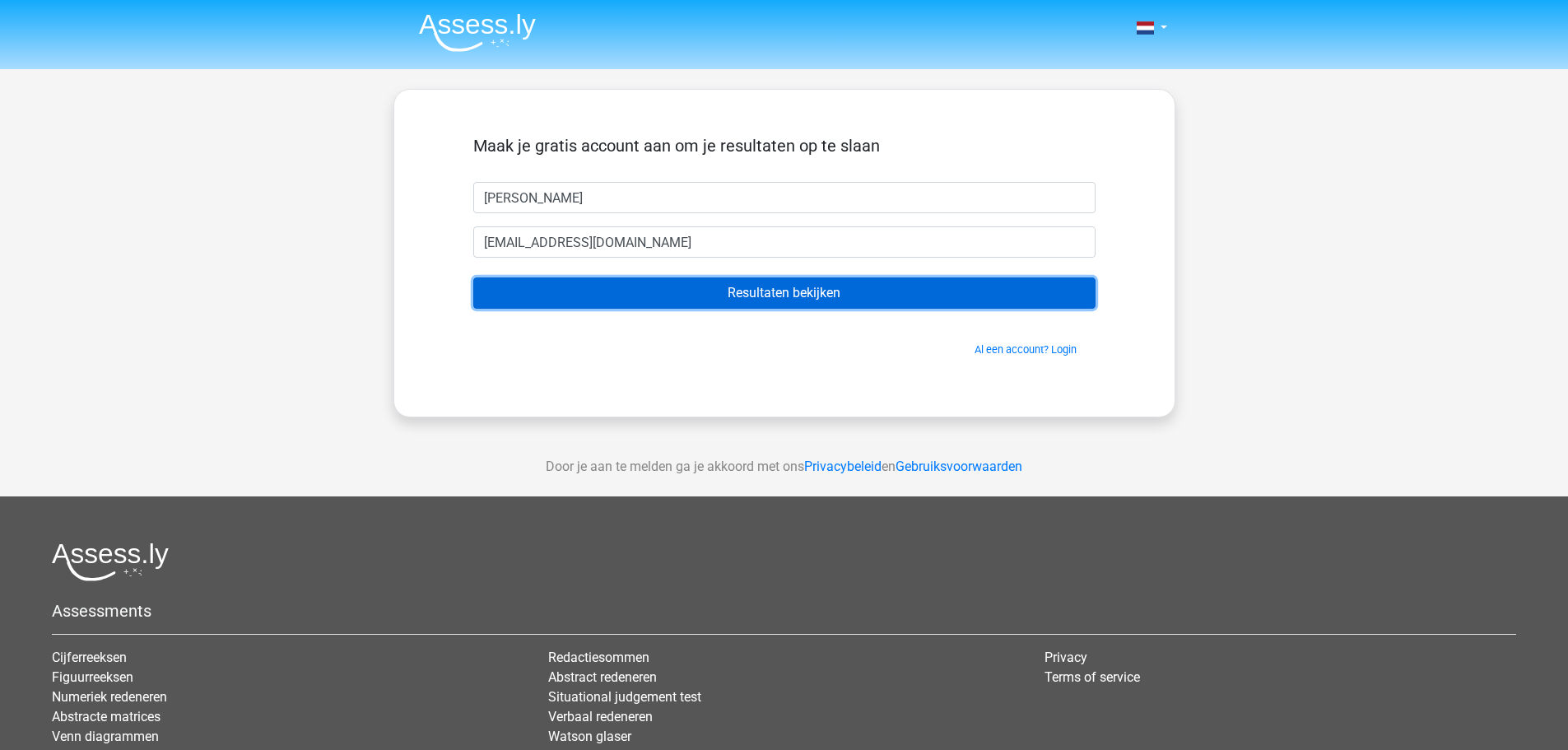
click at [687, 289] on input "Resultaten bekijken" at bounding box center [784, 293] width 623 height 32
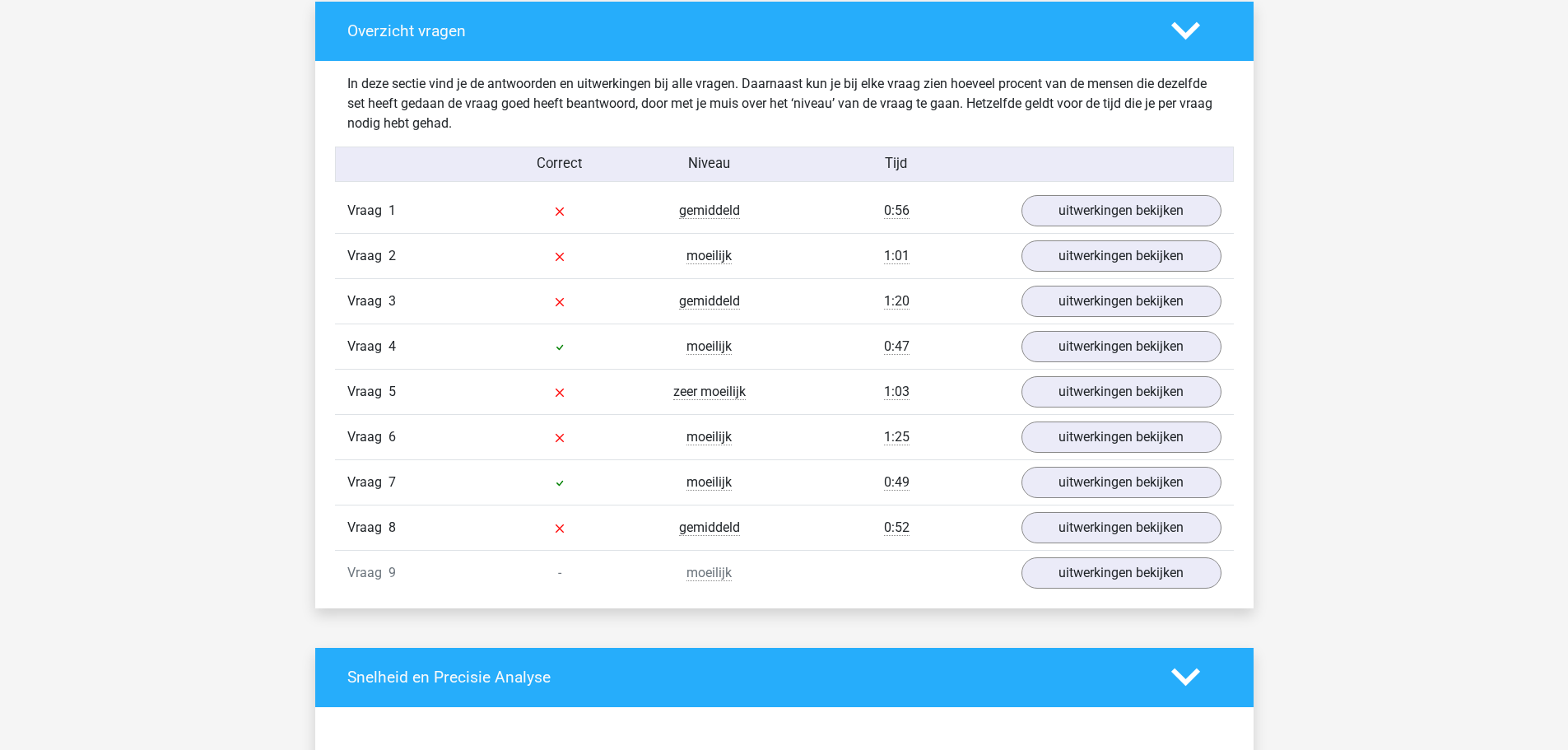
scroll to position [1639, 0]
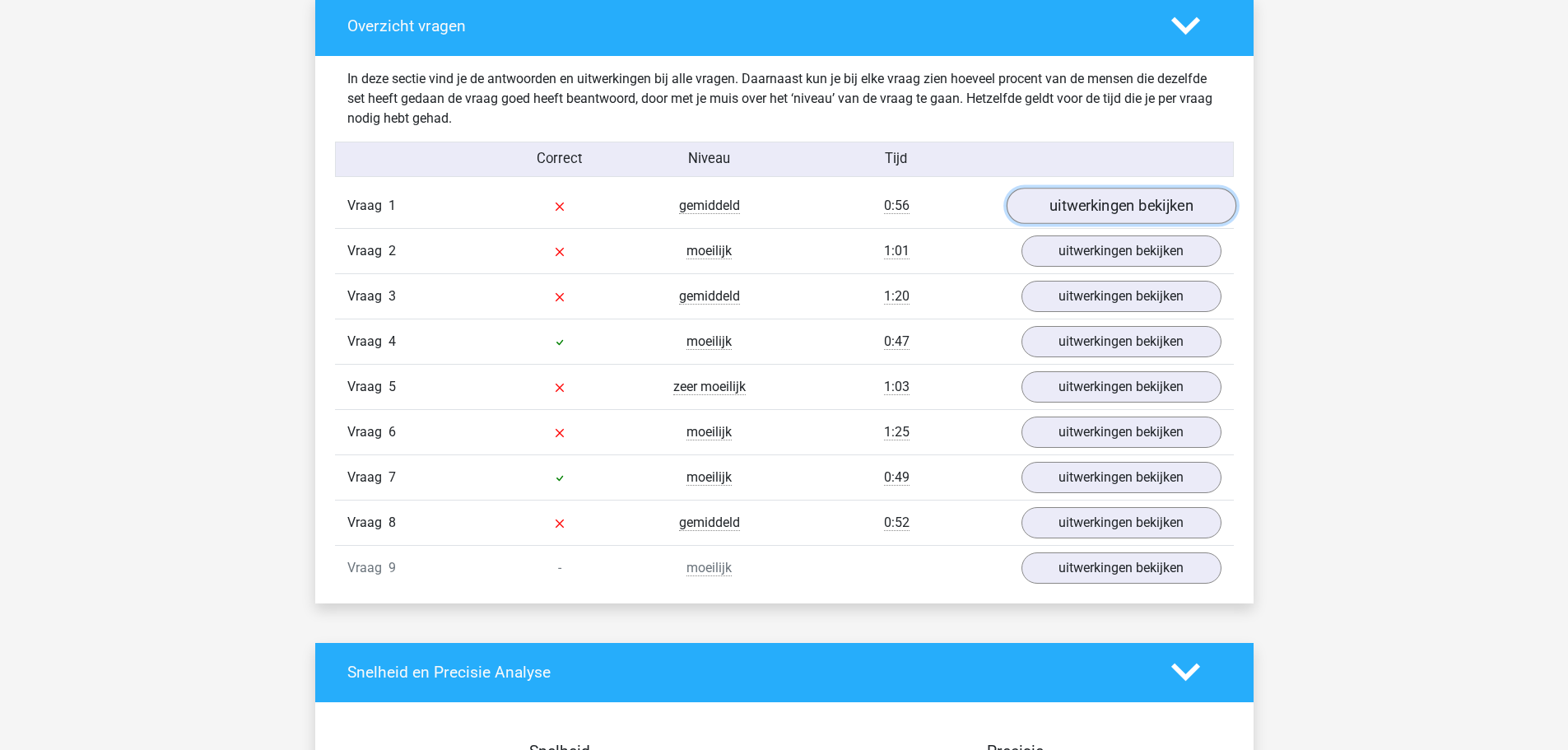
click at [1086, 197] on link "uitwerkingen bekijken" at bounding box center [1121, 205] width 230 height 36
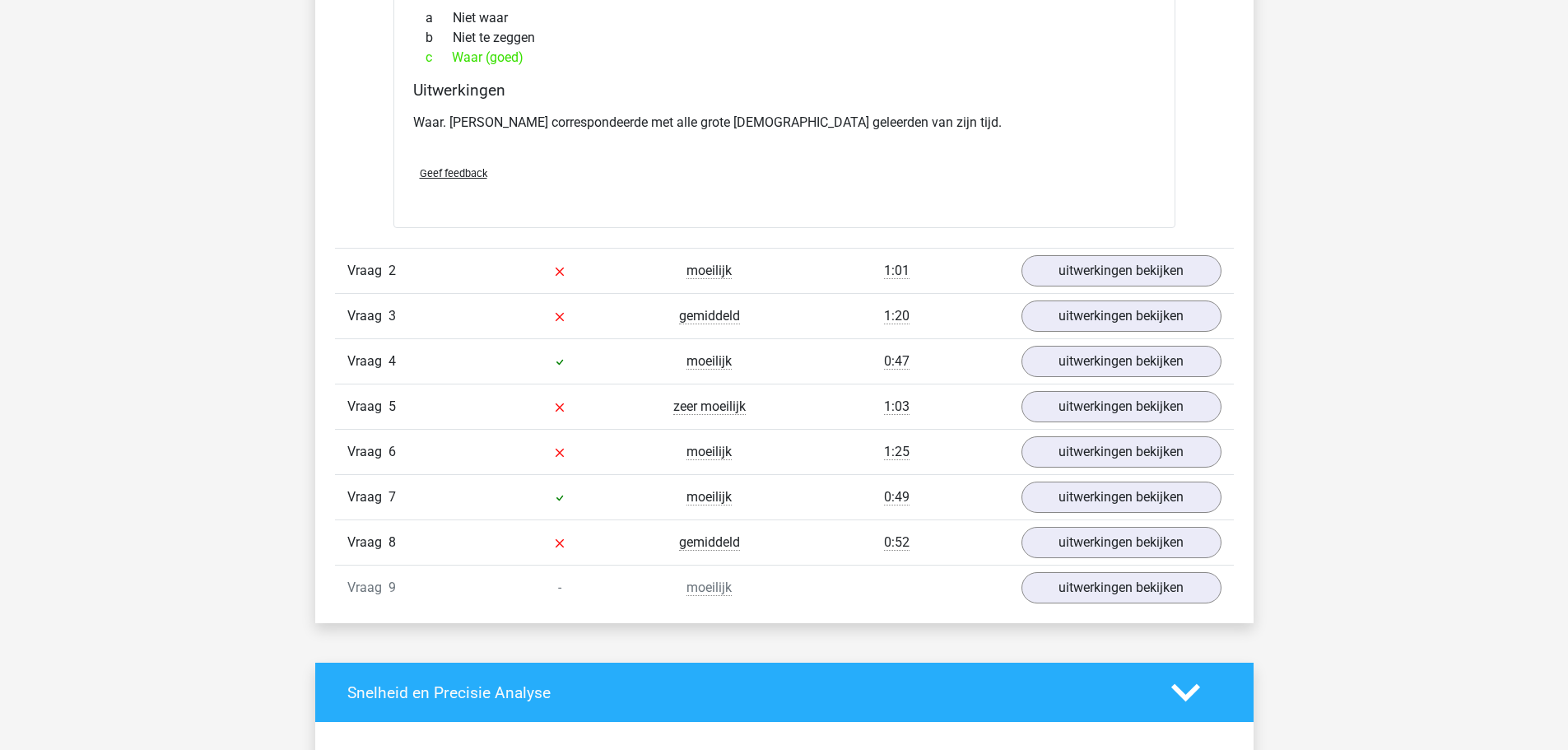
scroll to position [2191, 0]
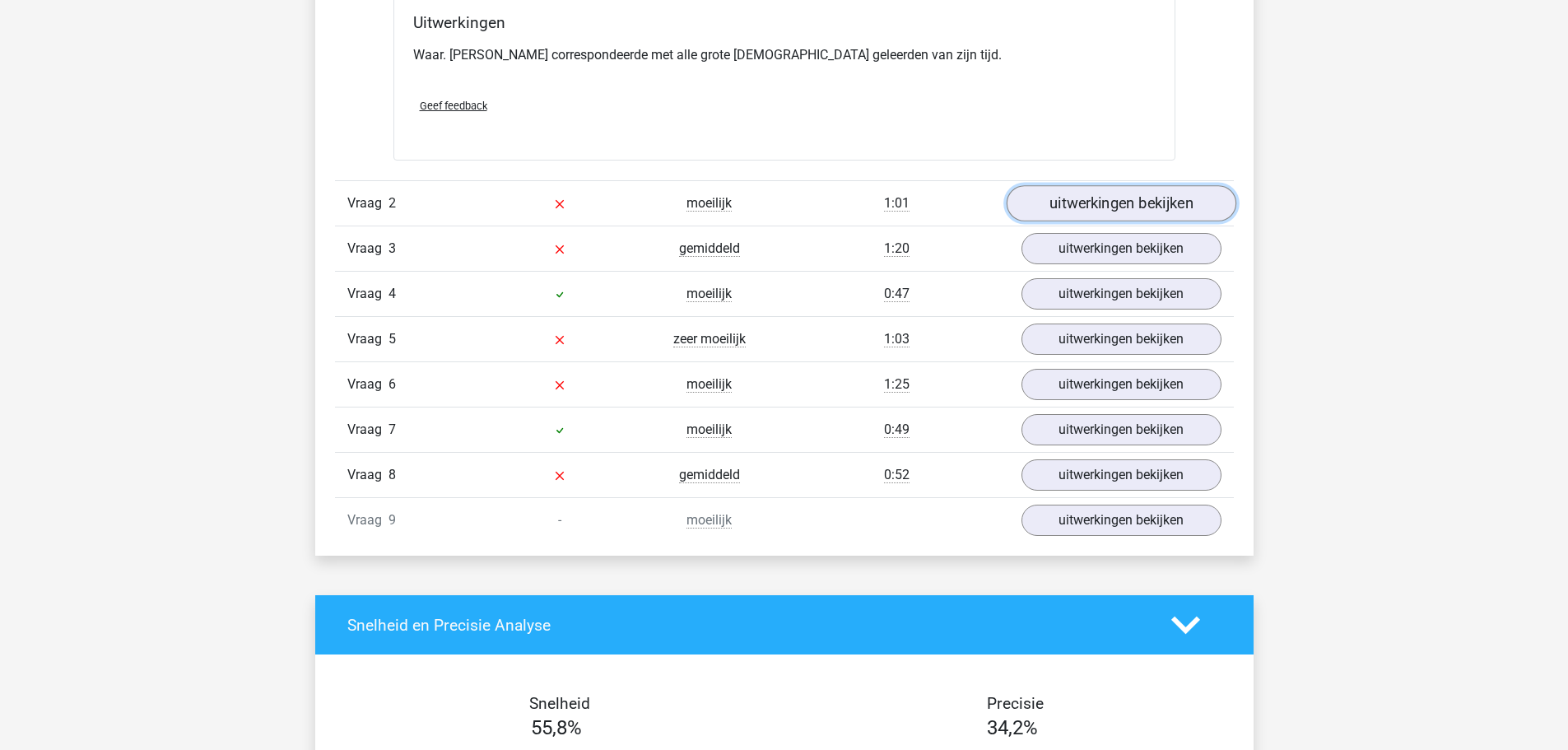
click at [1191, 201] on link "uitwerkingen bekijken" at bounding box center [1121, 203] width 230 height 36
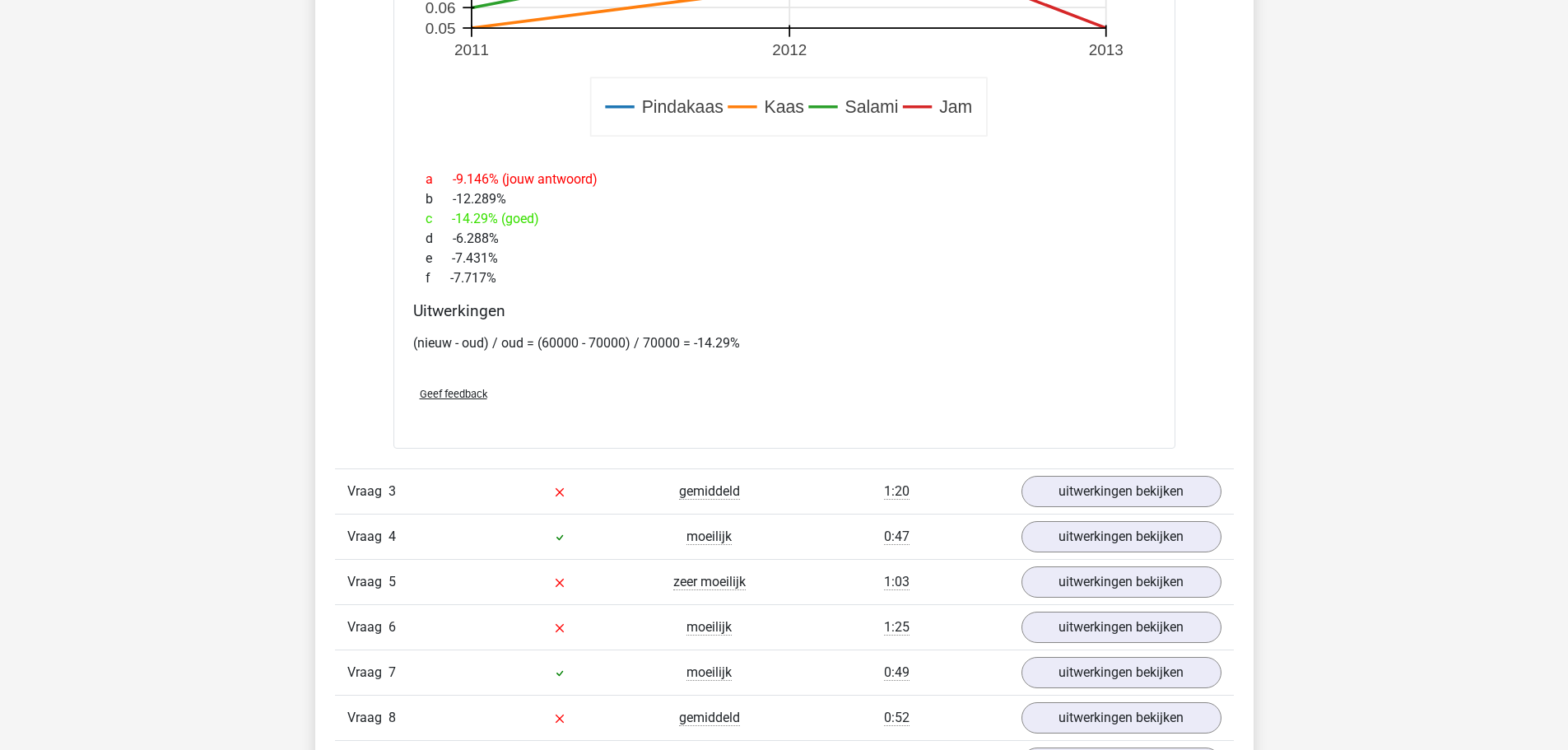
scroll to position [3057, 0]
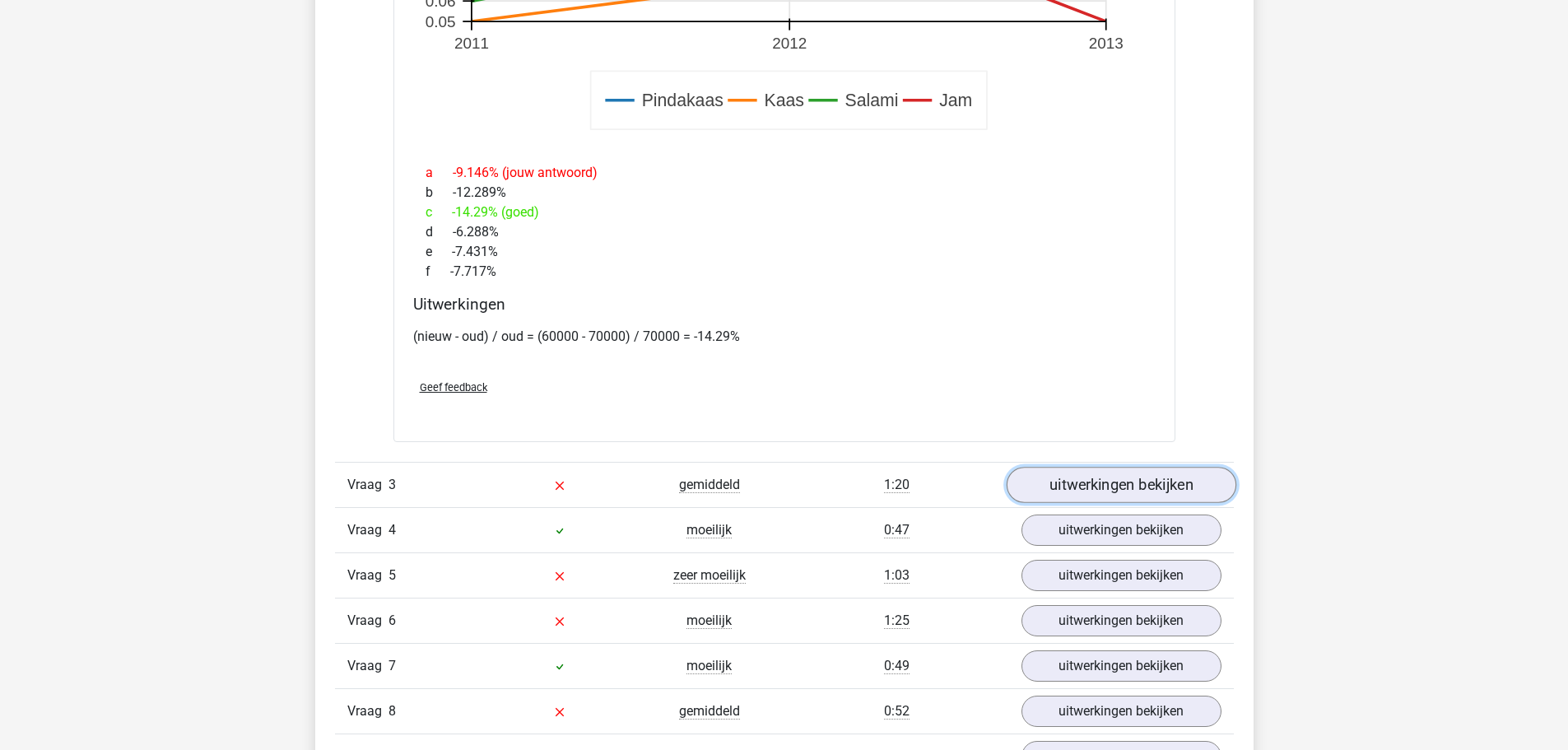
click at [1090, 482] on link "uitwerkingen bekijken" at bounding box center [1121, 485] width 230 height 36
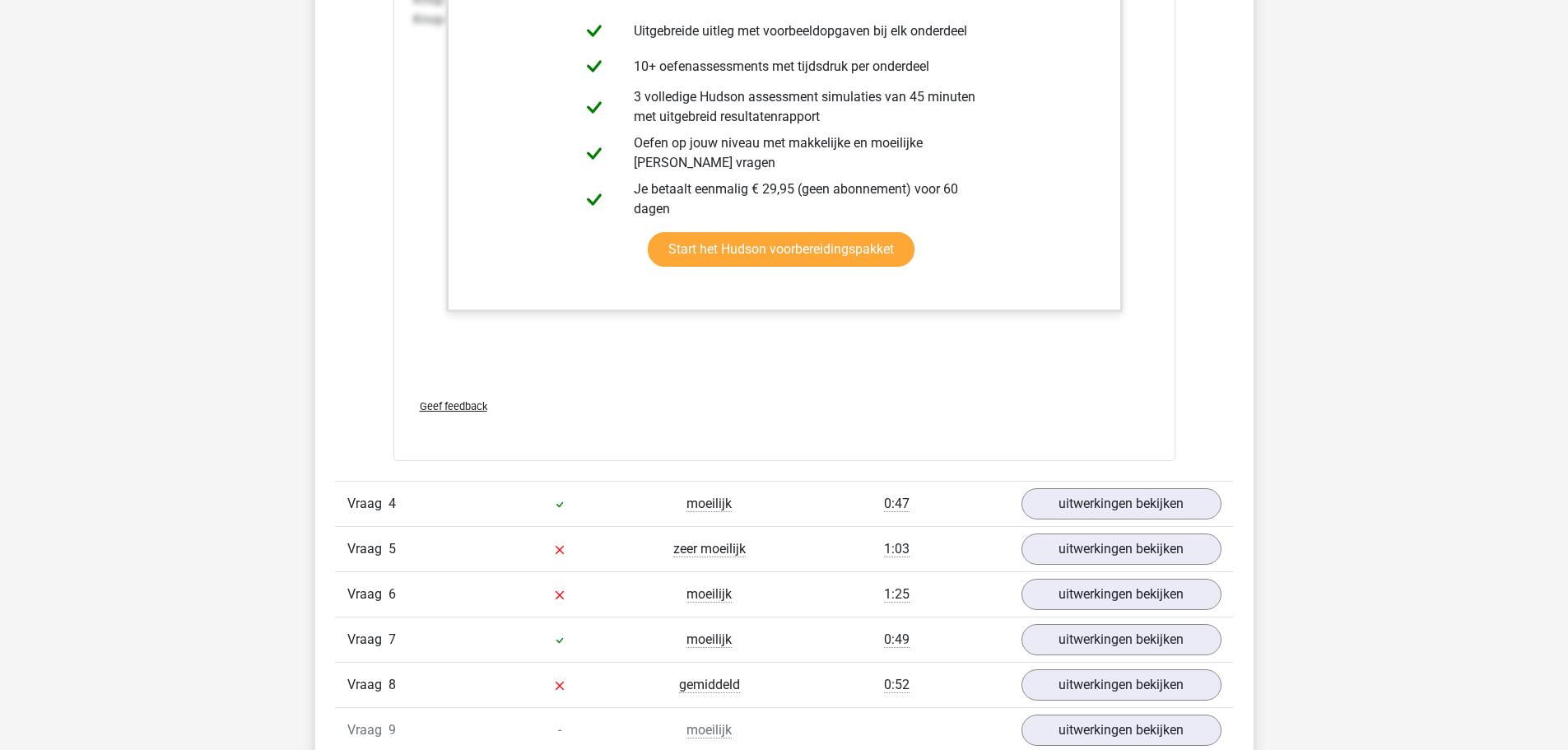
scroll to position [4504, 0]
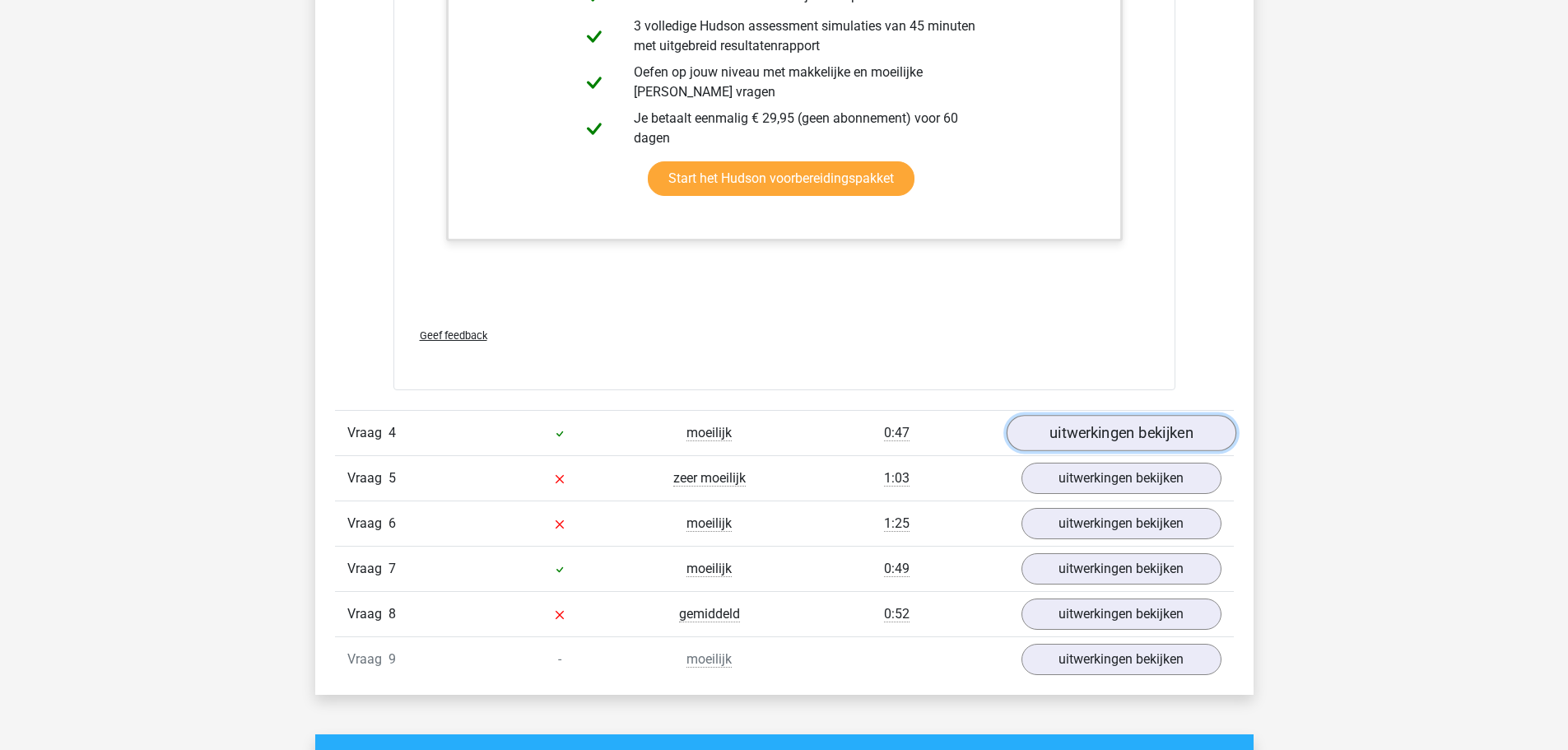
click at [1135, 432] on link "uitwerkingen bekijken" at bounding box center [1121, 433] width 230 height 36
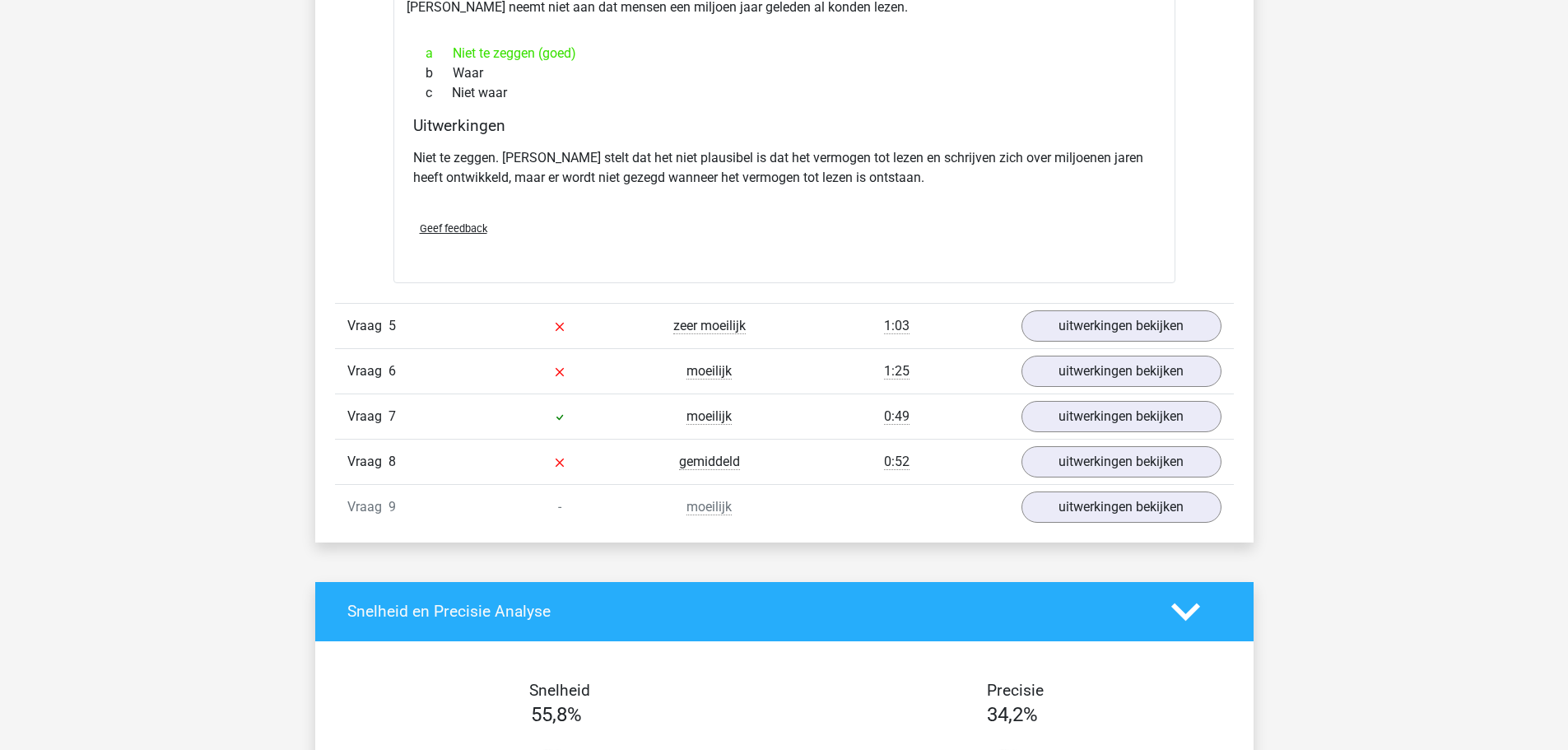
scroll to position [5197, 0]
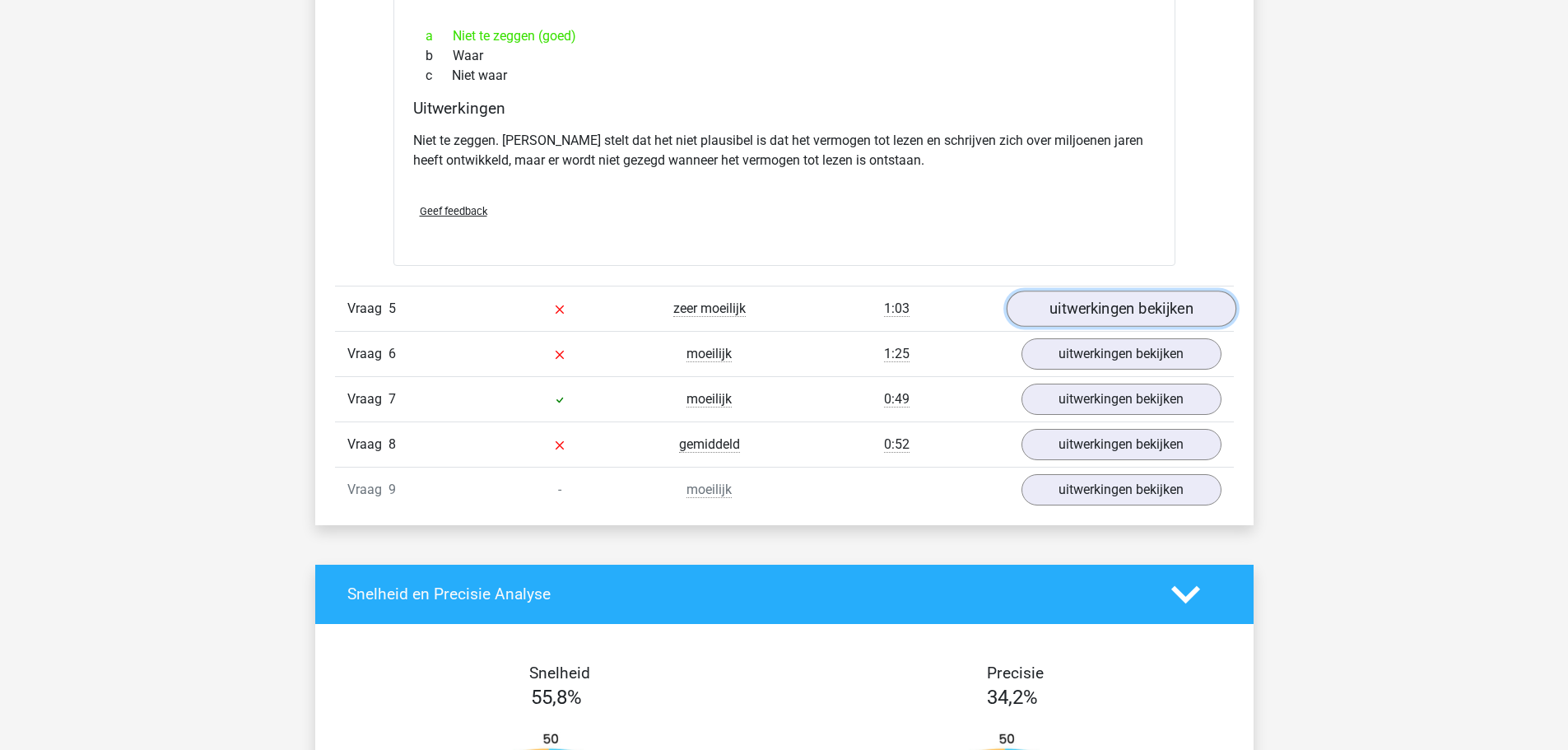
click at [1115, 305] on link "uitwerkingen bekijken" at bounding box center [1121, 308] width 230 height 36
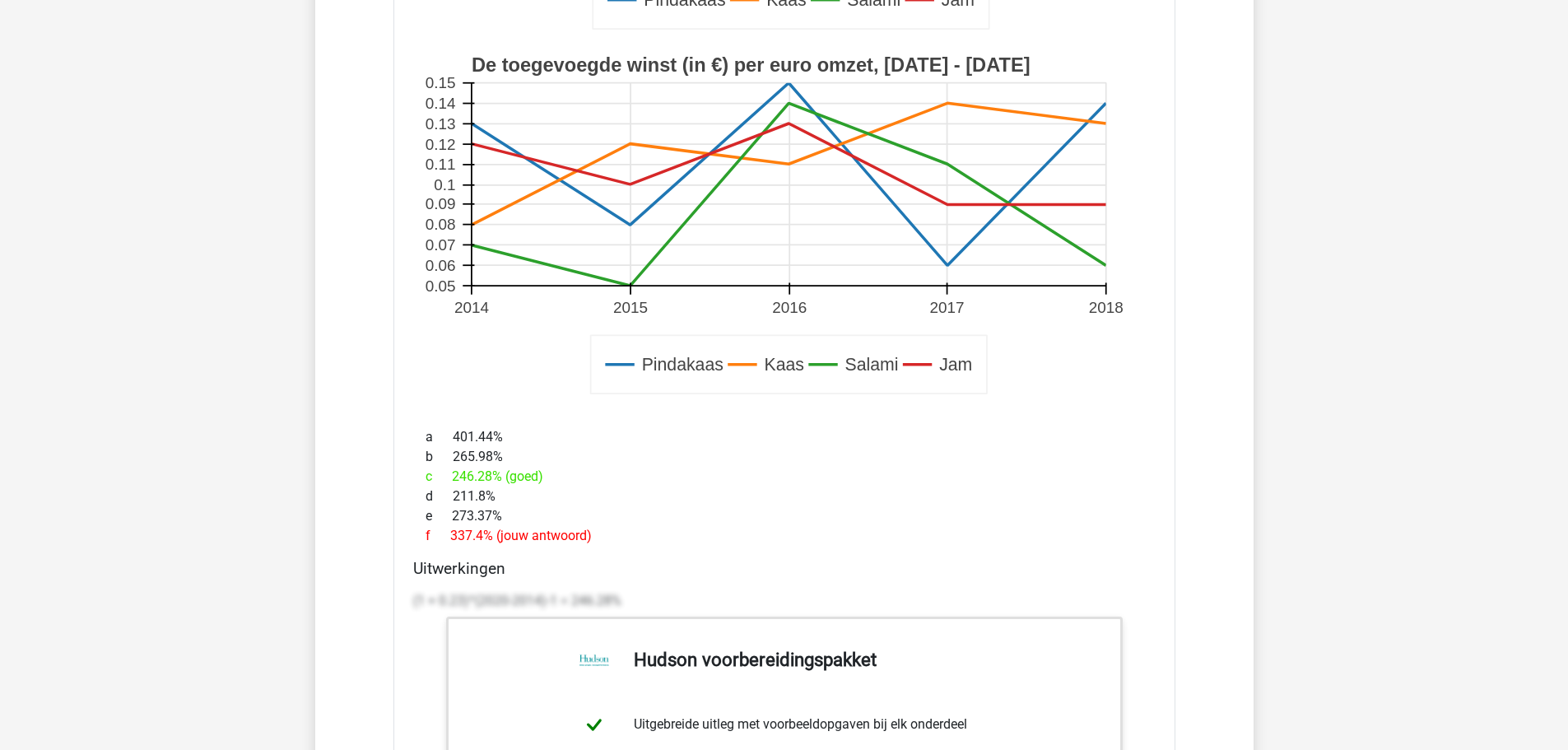
scroll to position [6017, 0]
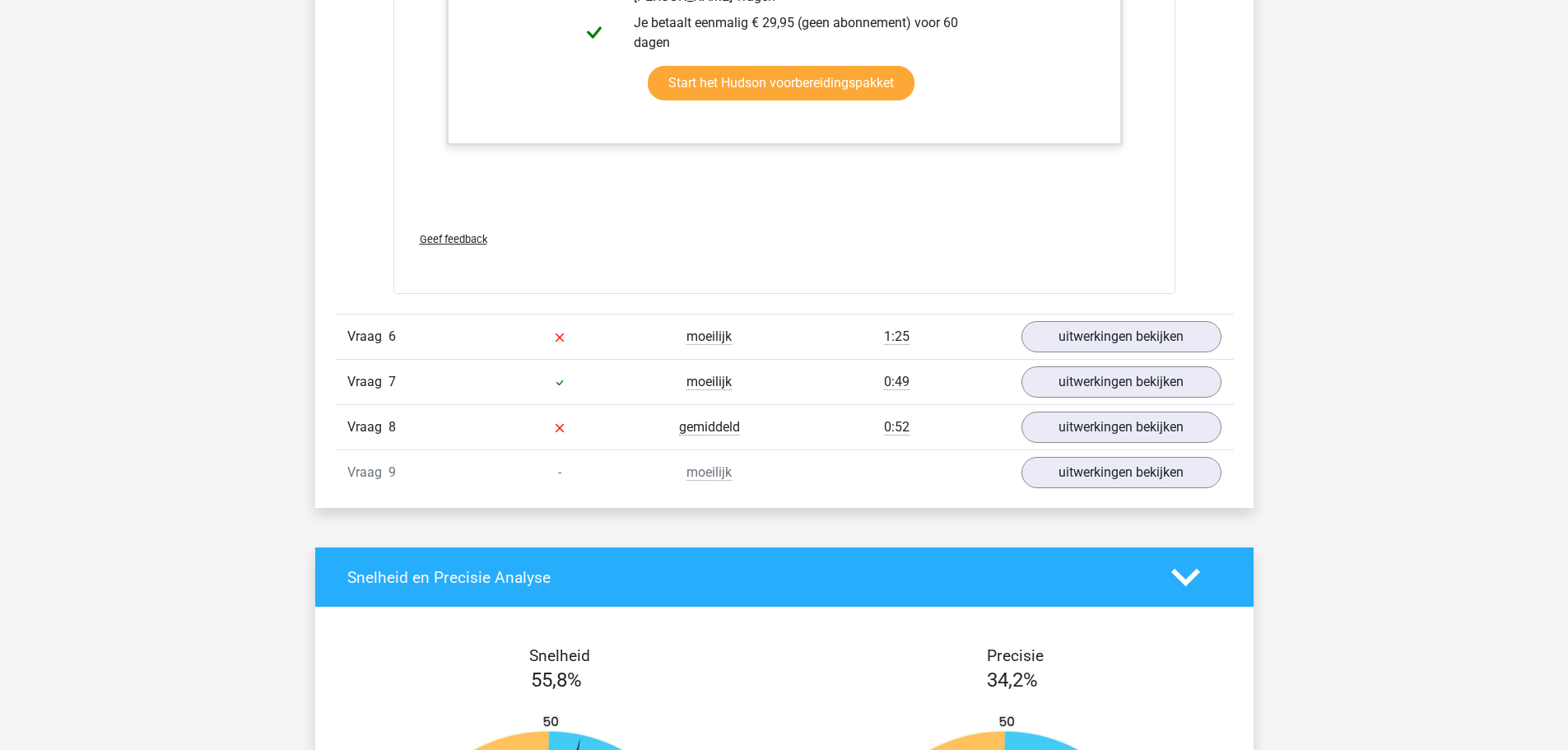
scroll to position [6815, 0]
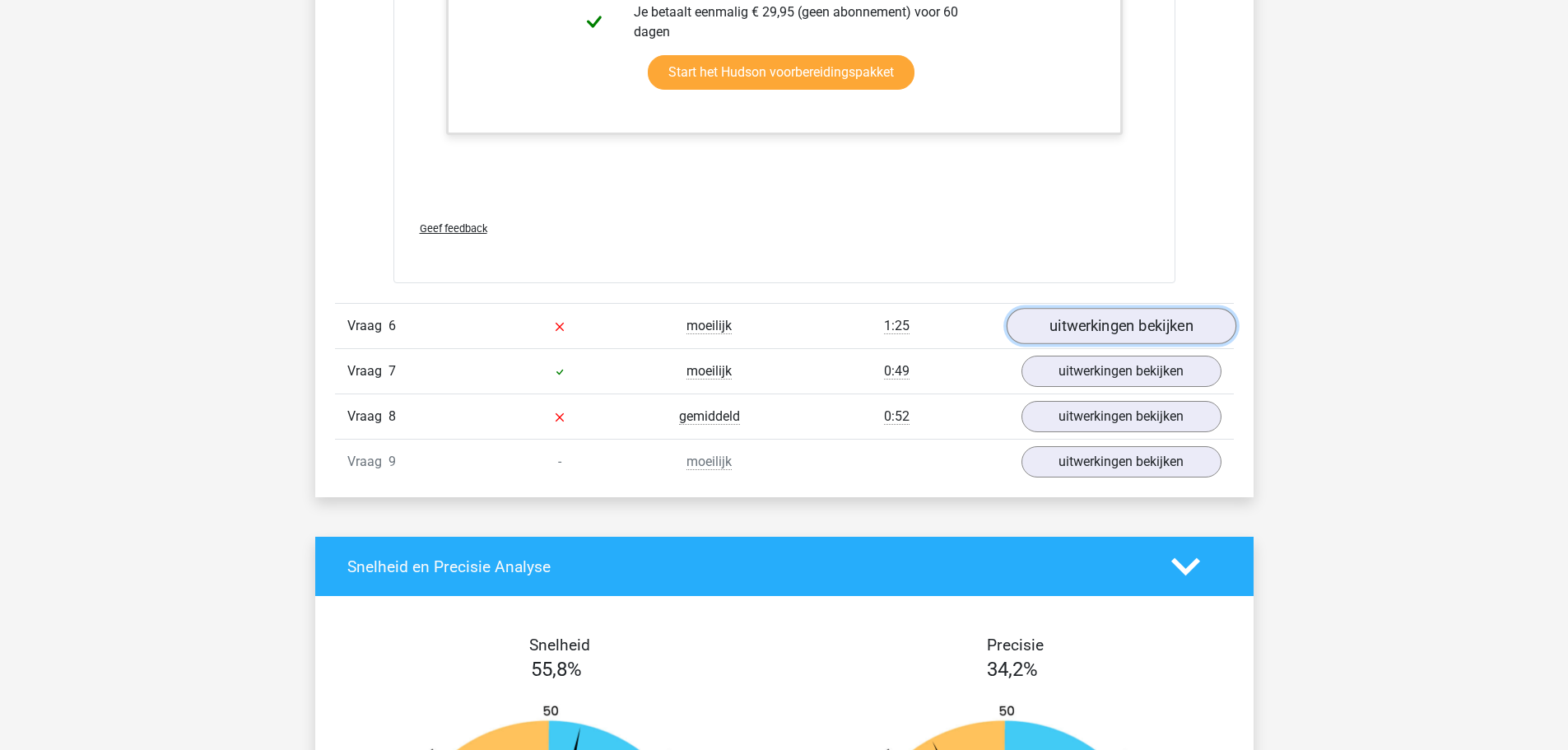
click at [1188, 322] on link "uitwerkingen bekijken" at bounding box center [1121, 326] width 230 height 36
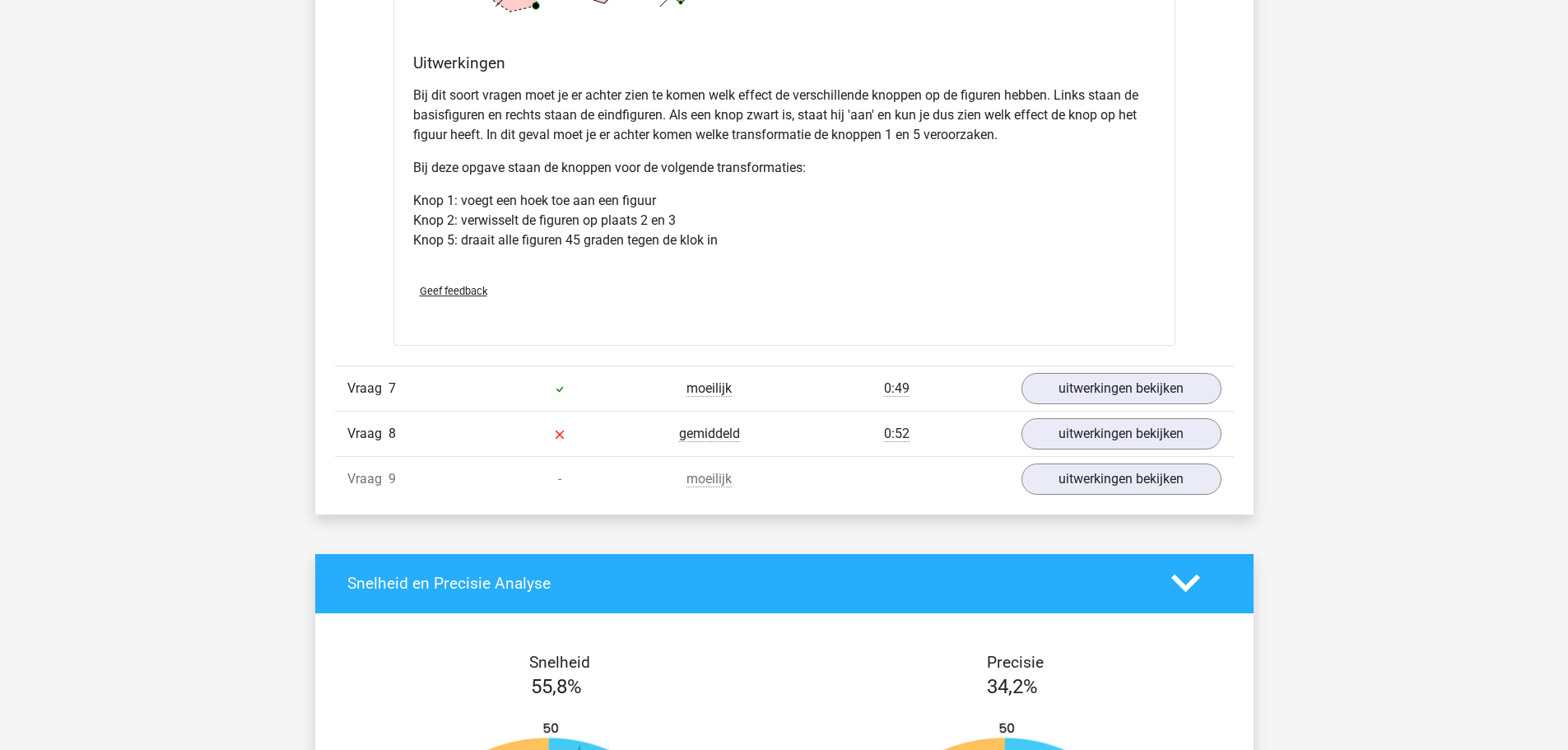
scroll to position [7856, 0]
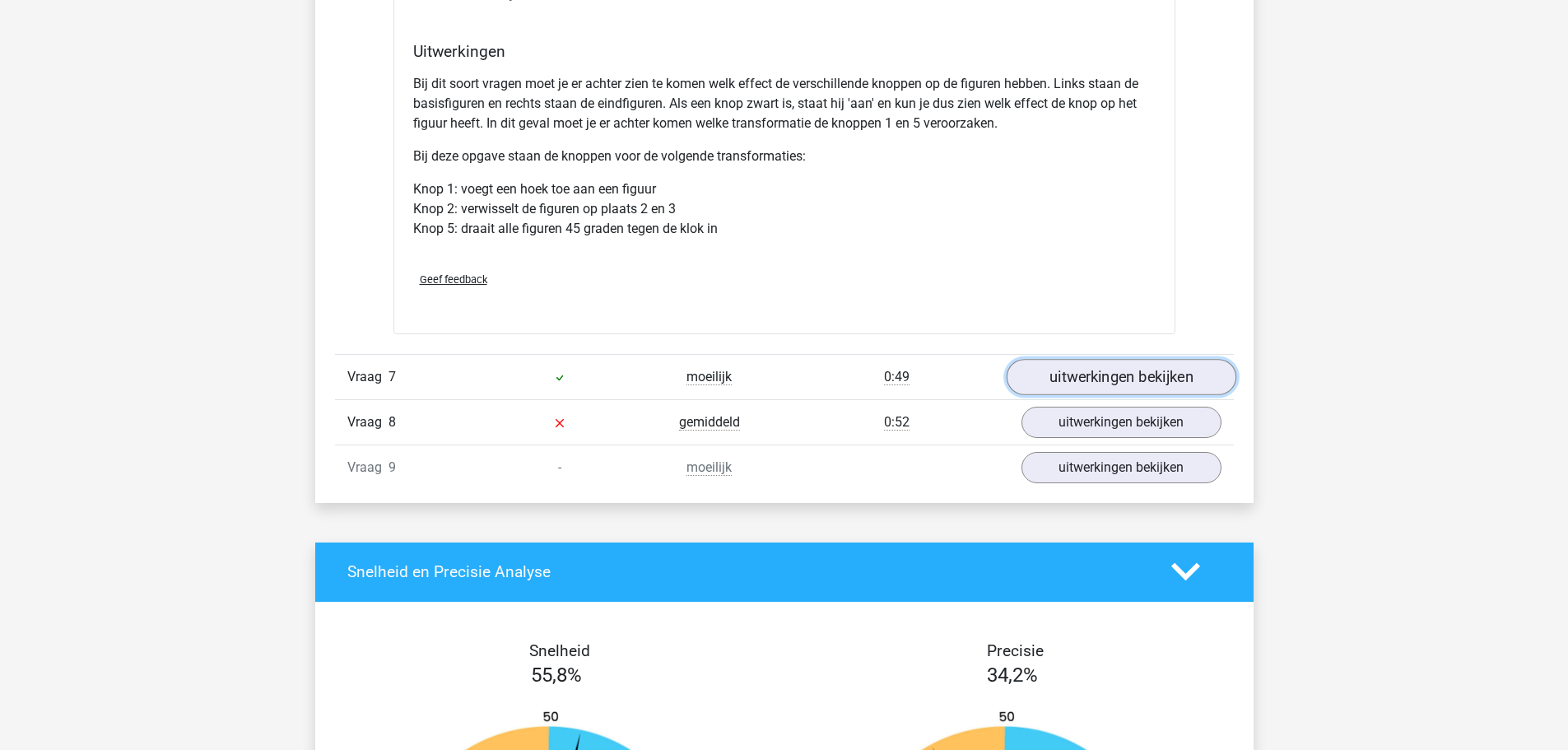
click at [1202, 377] on link "uitwerkingen bekijken" at bounding box center [1121, 377] width 230 height 36
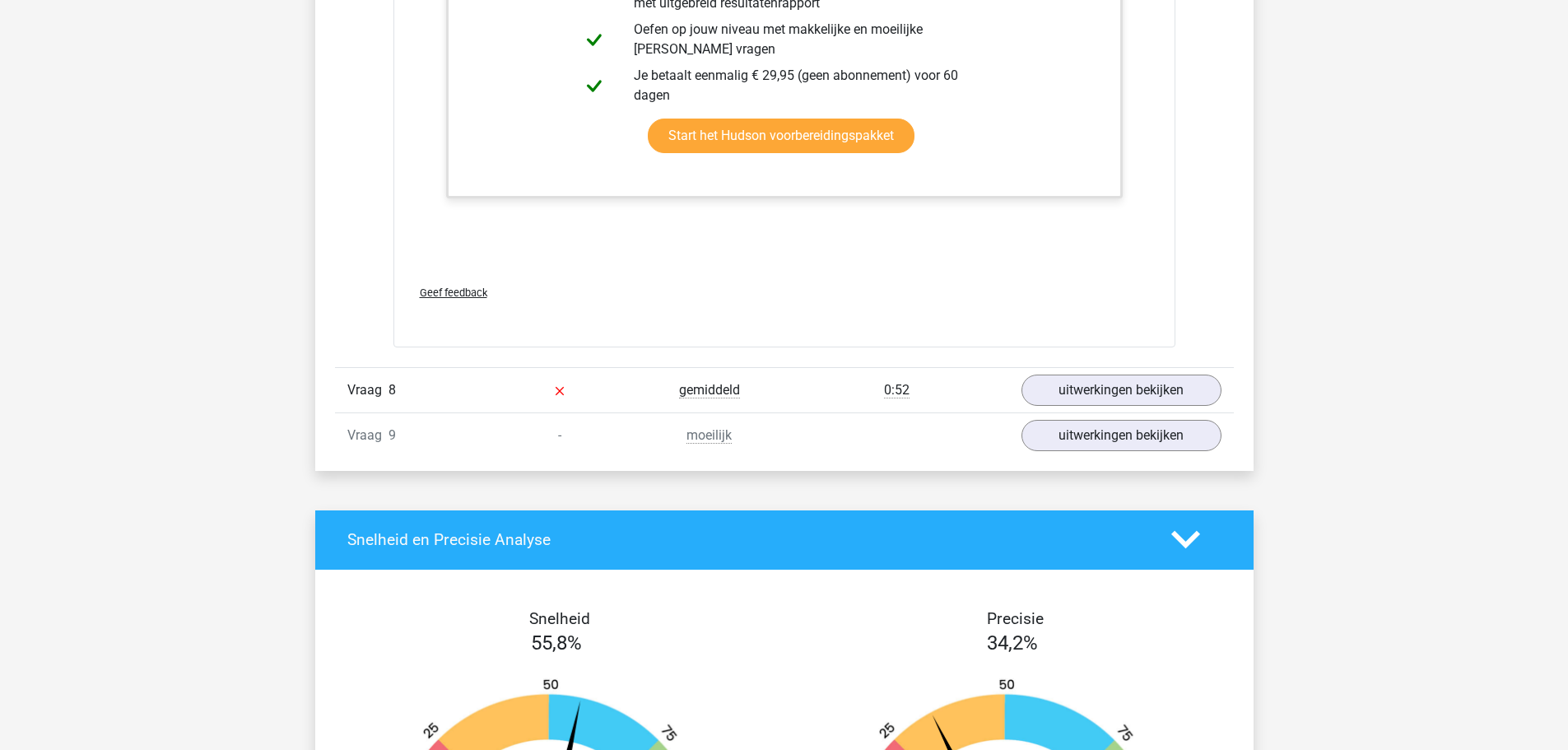
scroll to position [8875, 0]
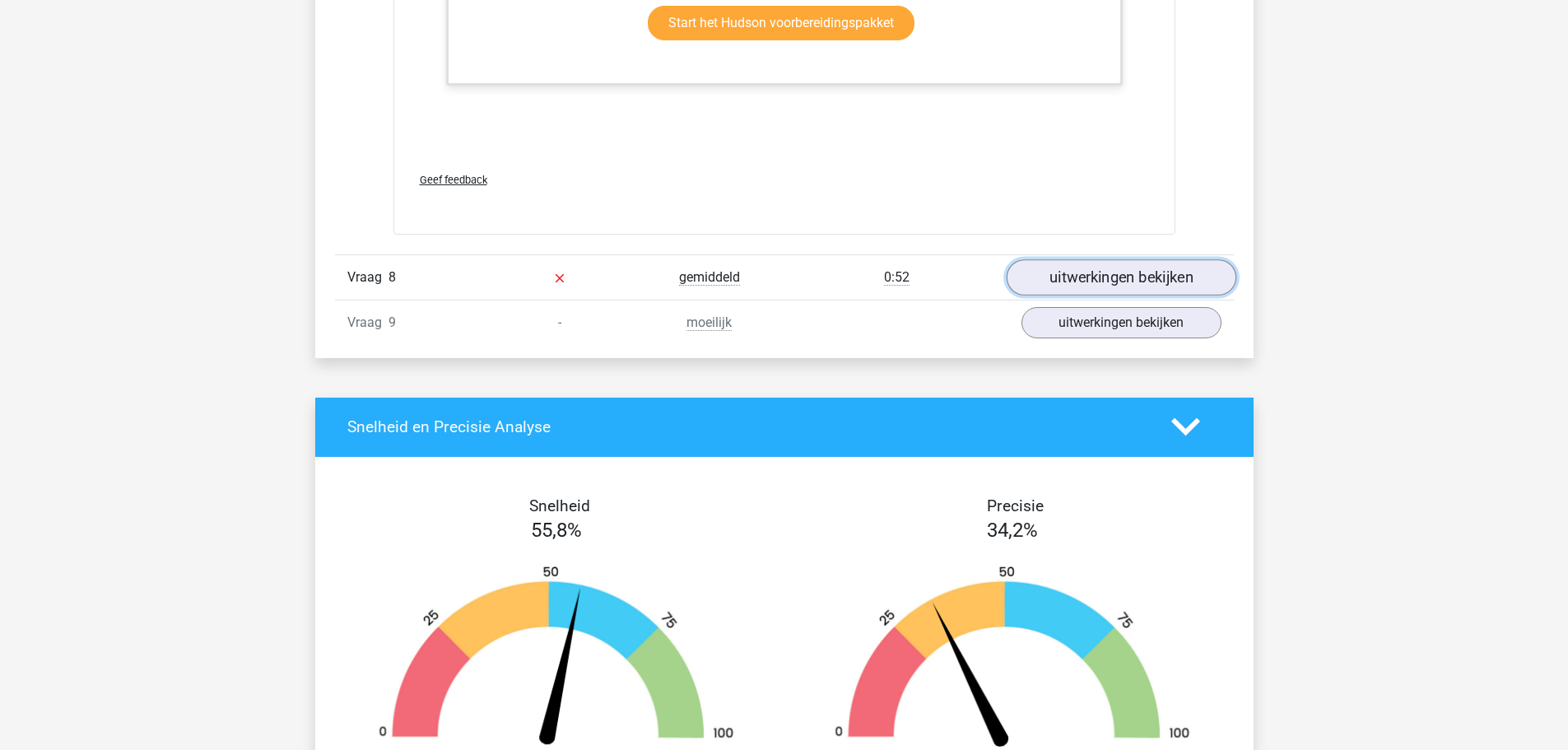
click at [1102, 274] on link "uitwerkingen bekijken" at bounding box center [1121, 278] width 230 height 36
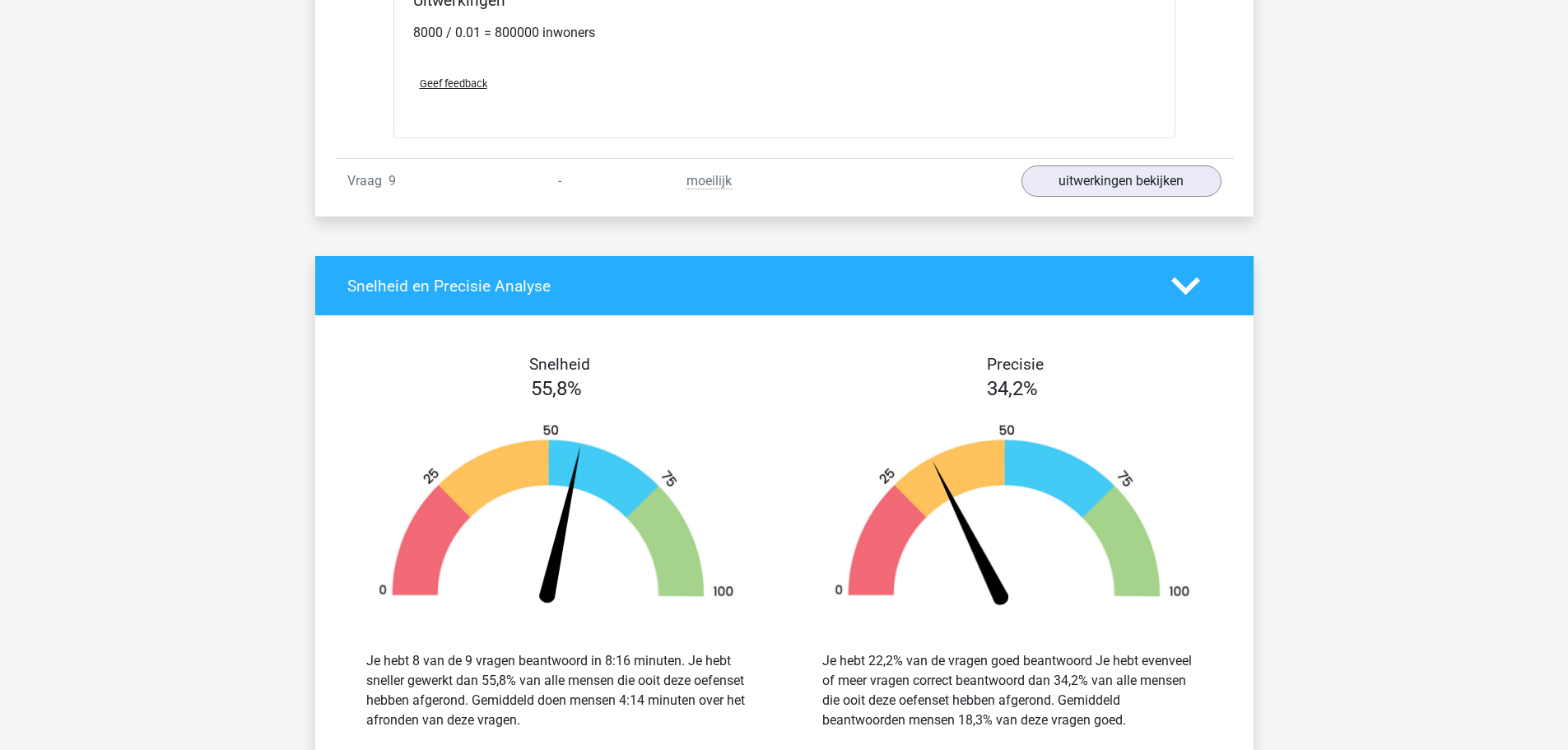
scroll to position [10160, 0]
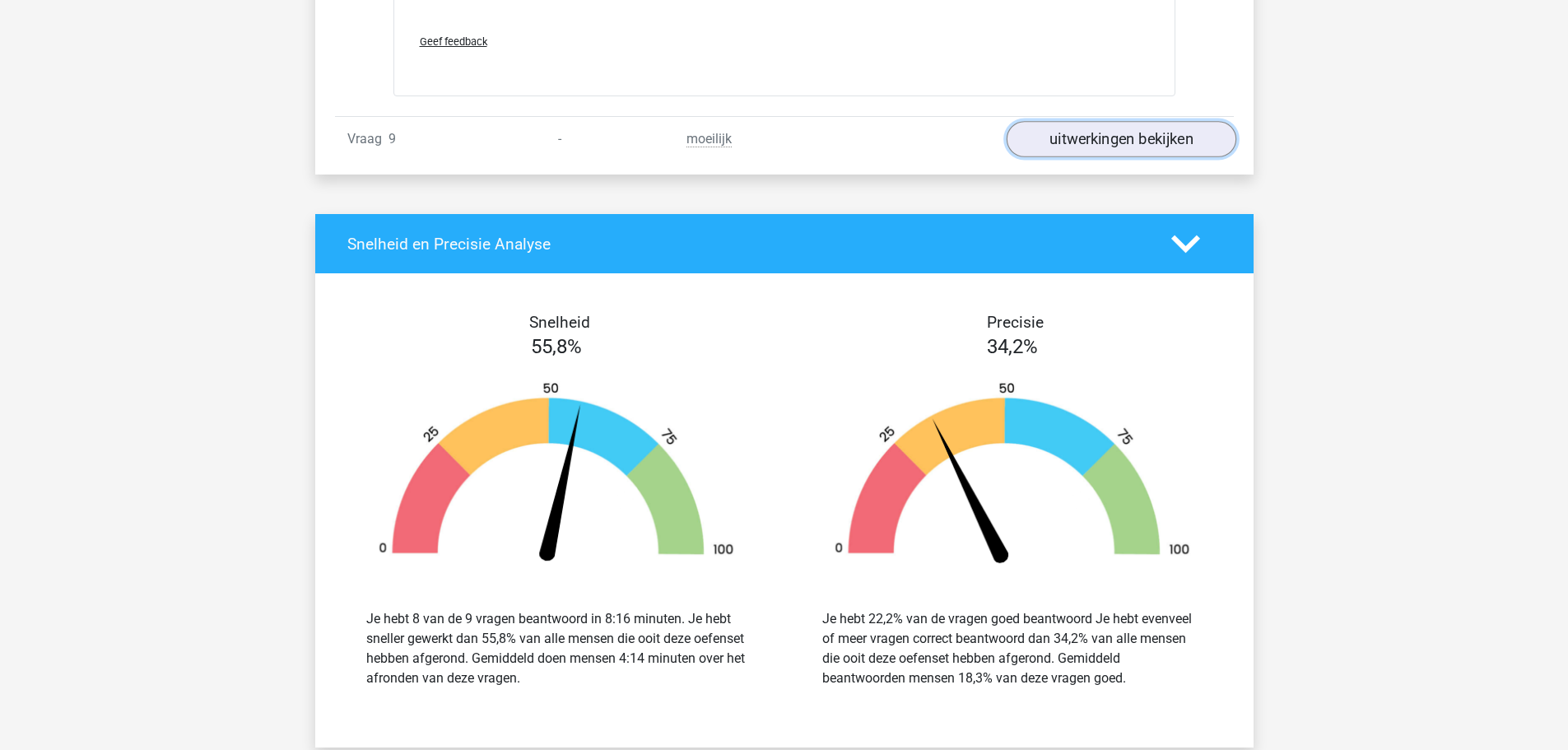
click at [1144, 137] on link "uitwerkingen bekijken" at bounding box center [1121, 138] width 230 height 36
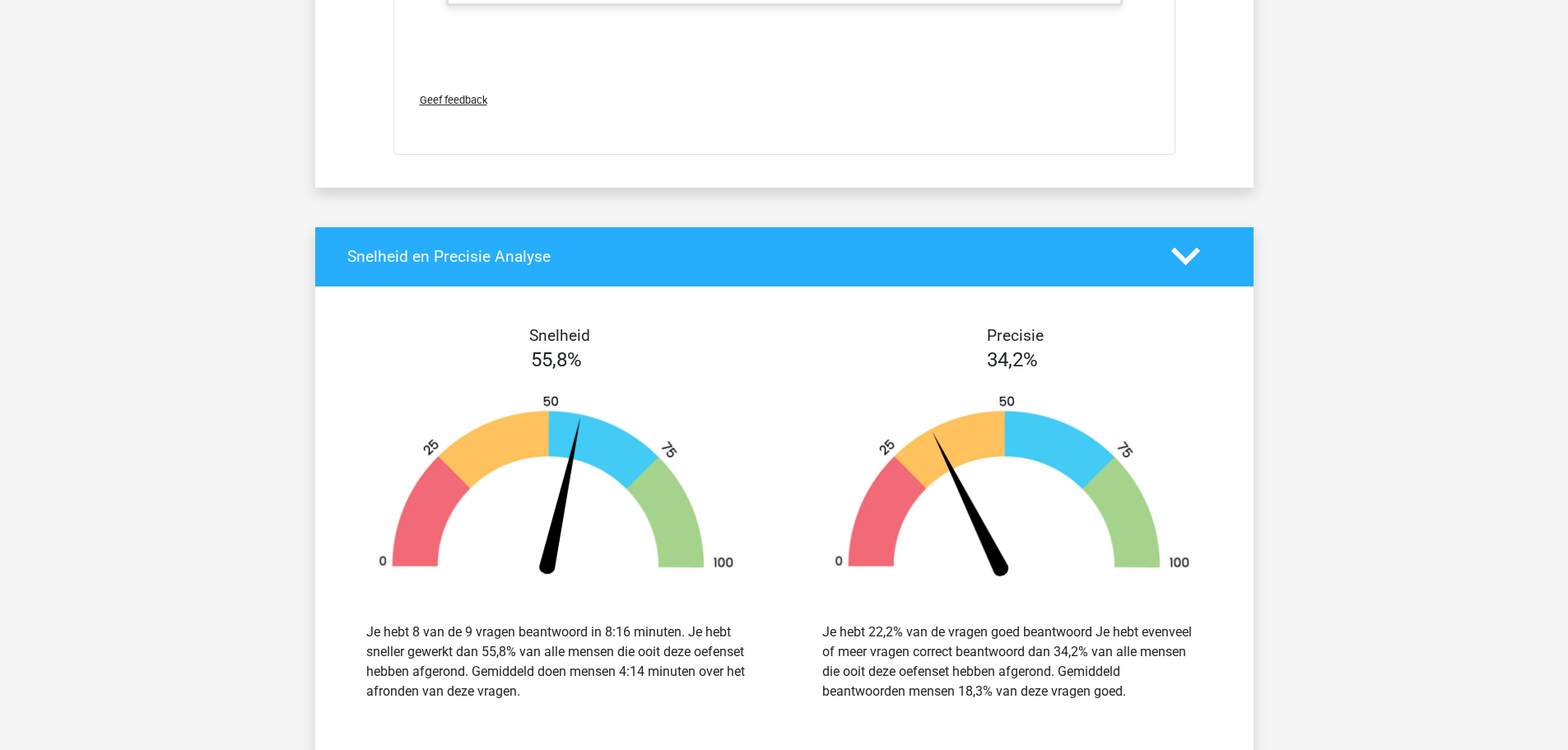
scroll to position [11559, 0]
